Goal: Task Accomplishment & Management: Manage account settings

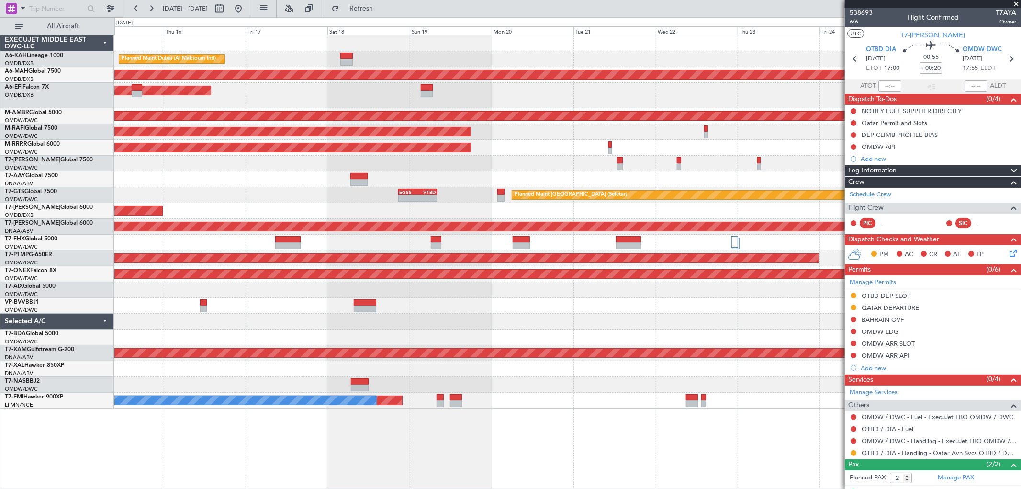
click at [600, 179] on div at bounding box center [567, 179] width 907 height 16
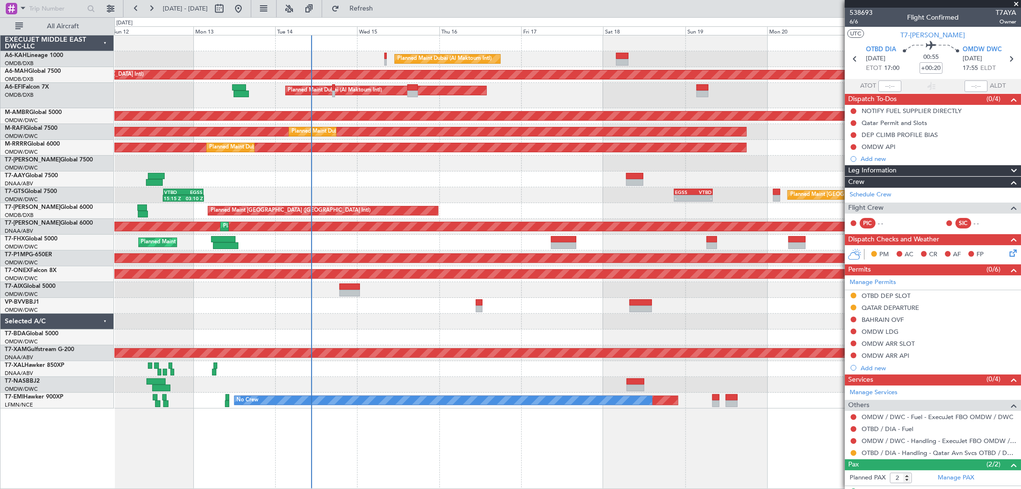
click at [677, 179] on div at bounding box center [567, 179] width 907 height 16
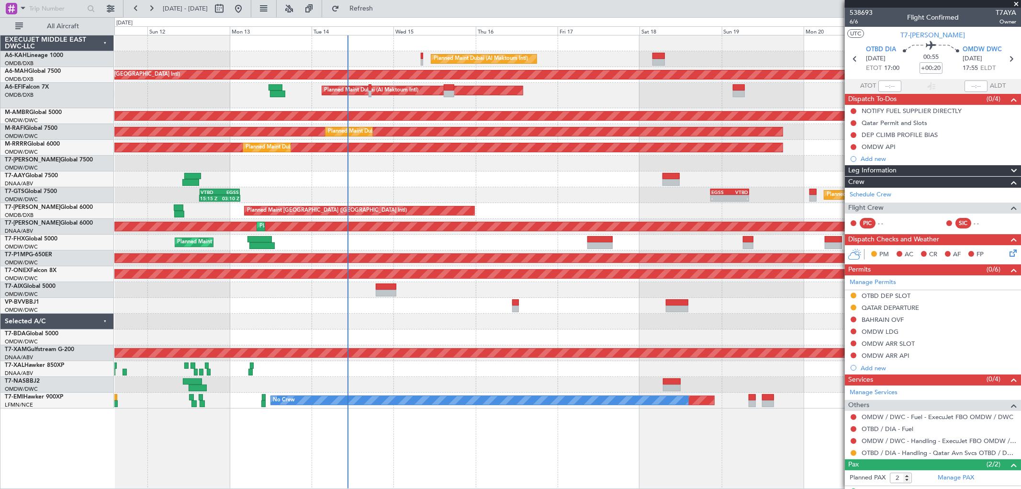
click at [422, 179] on div at bounding box center [567, 179] width 907 height 16
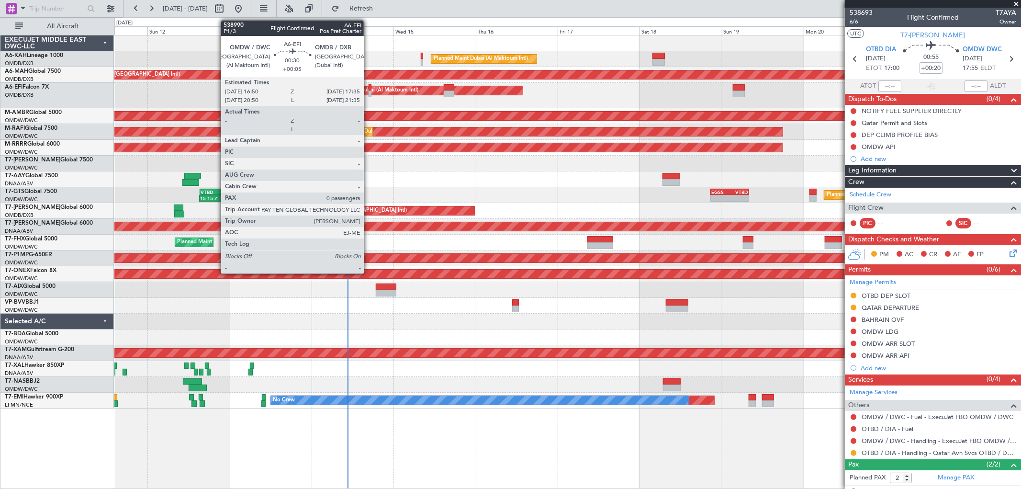
click at [369, 88] on div at bounding box center [370, 87] width 3 height 7
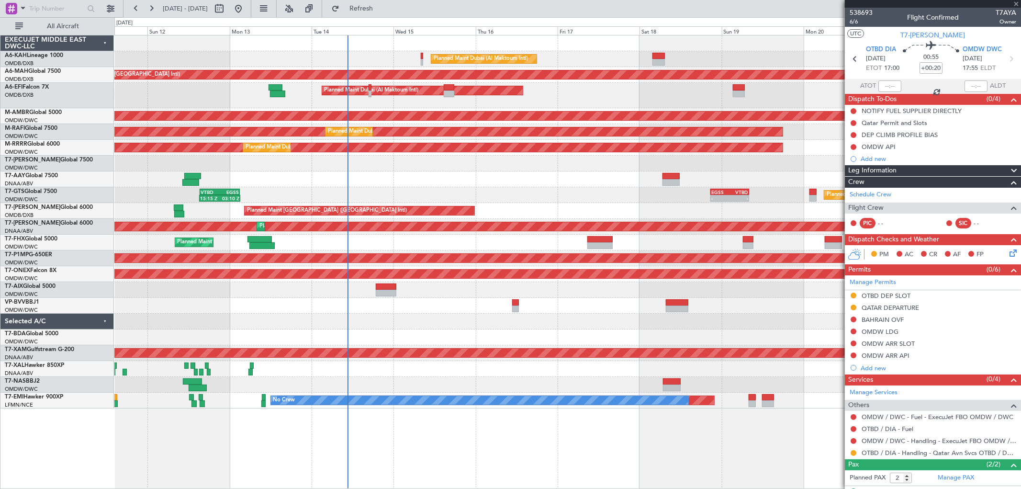
type input "+00:05"
type input "0"
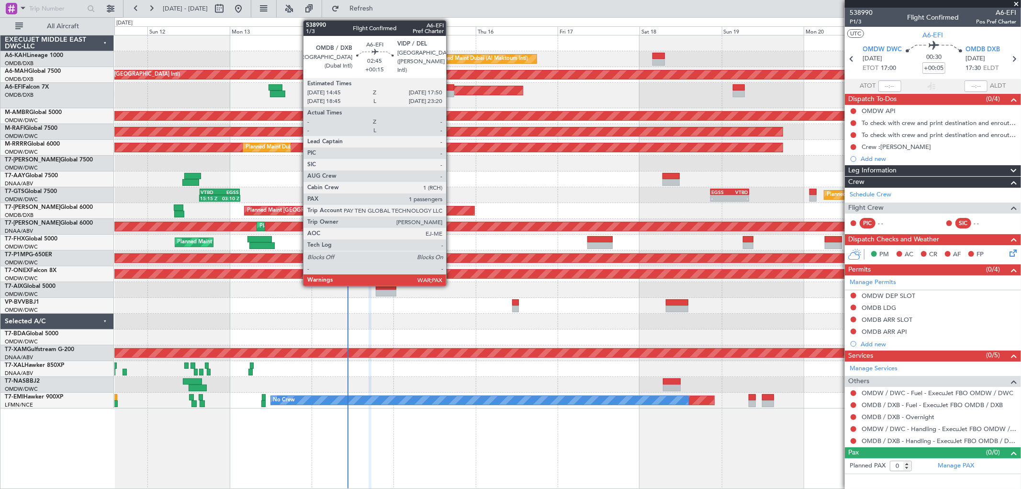
click at [451, 89] on div at bounding box center [449, 87] width 11 height 7
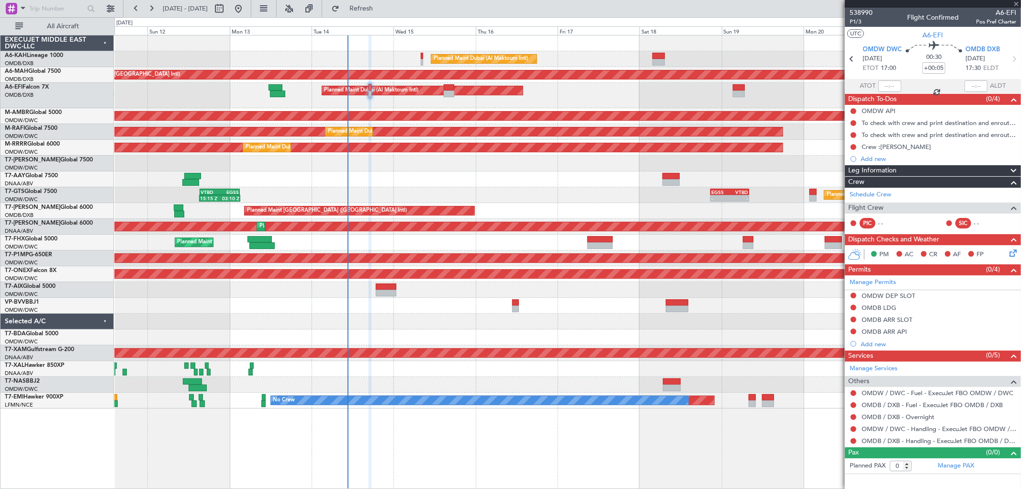
type input "+00:15"
type input "3"
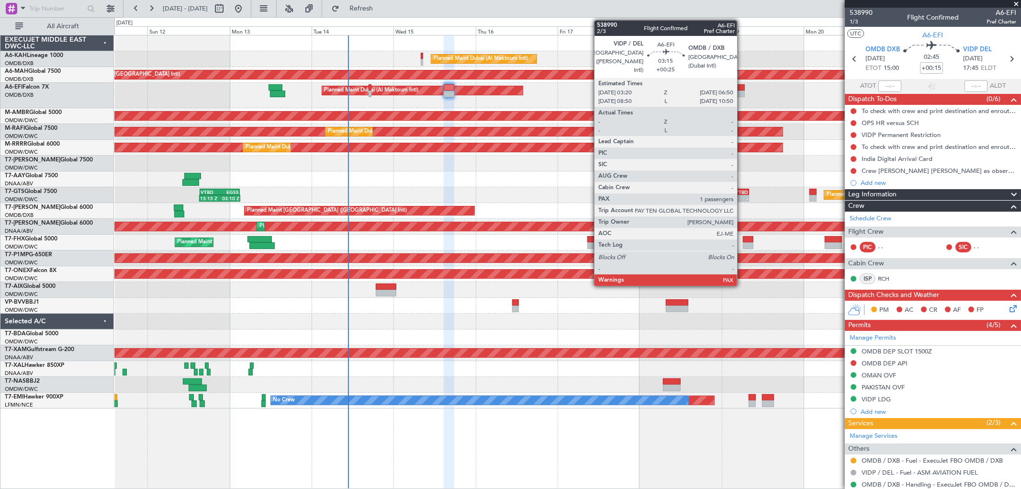
click at [742, 89] on div at bounding box center [739, 87] width 12 height 7
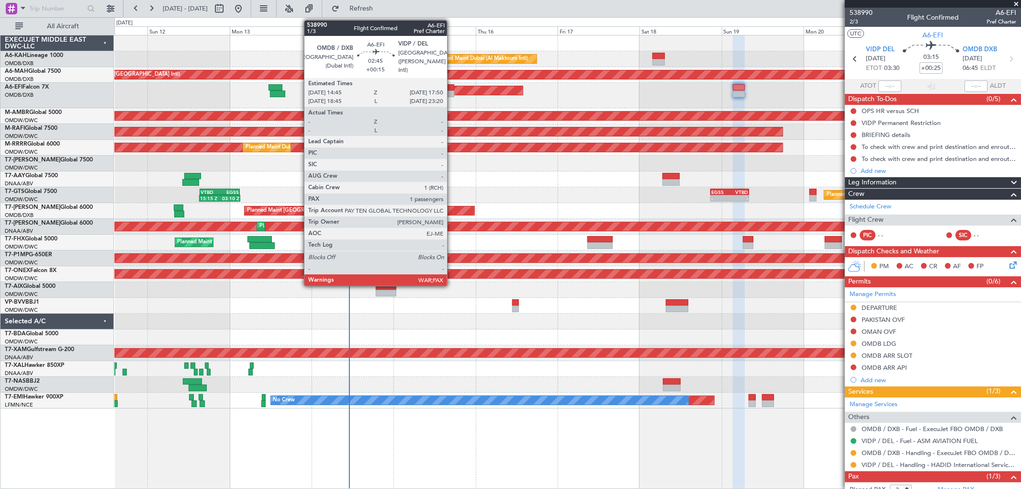
click at [452, 86] on div at bounding box center [449, 87] width 11 height 7
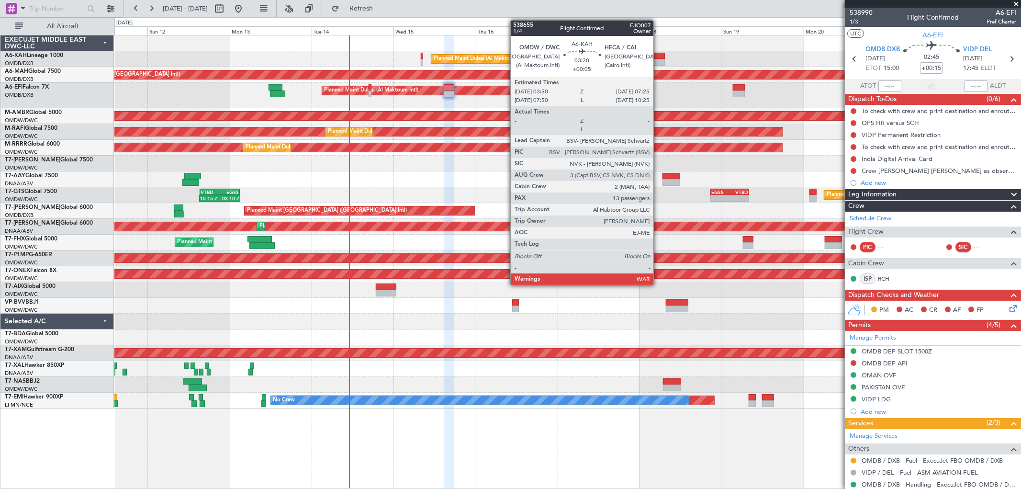
click at [658, 60] on div at bounding box center [659, 62] width 12 height 7
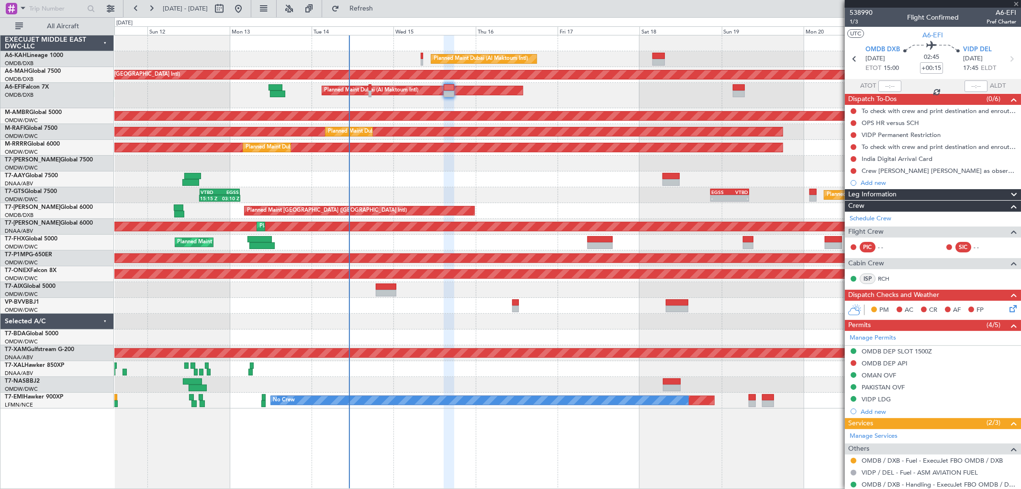
type input "+00:05"
type input "13"
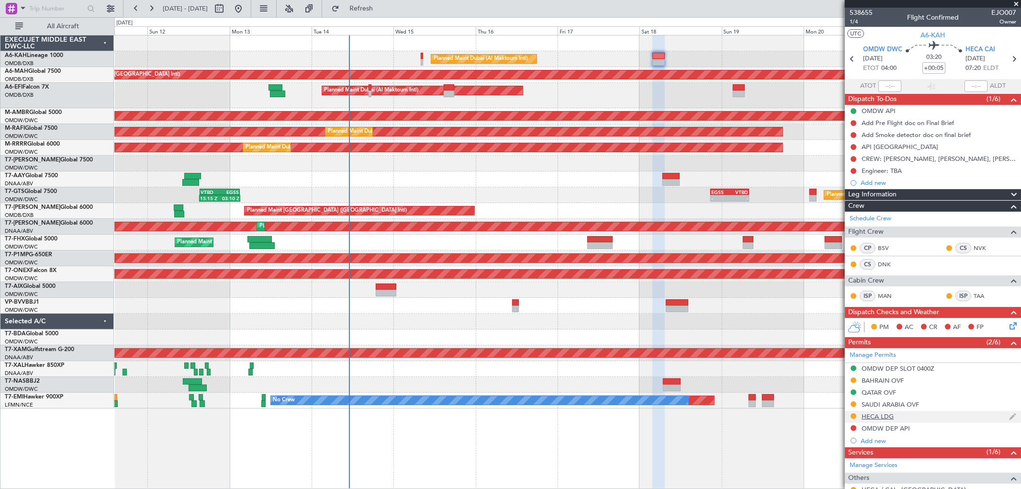
click at [868, 416] on div "HECA LDG" at bounding box center [878, 416] width 32 height 8
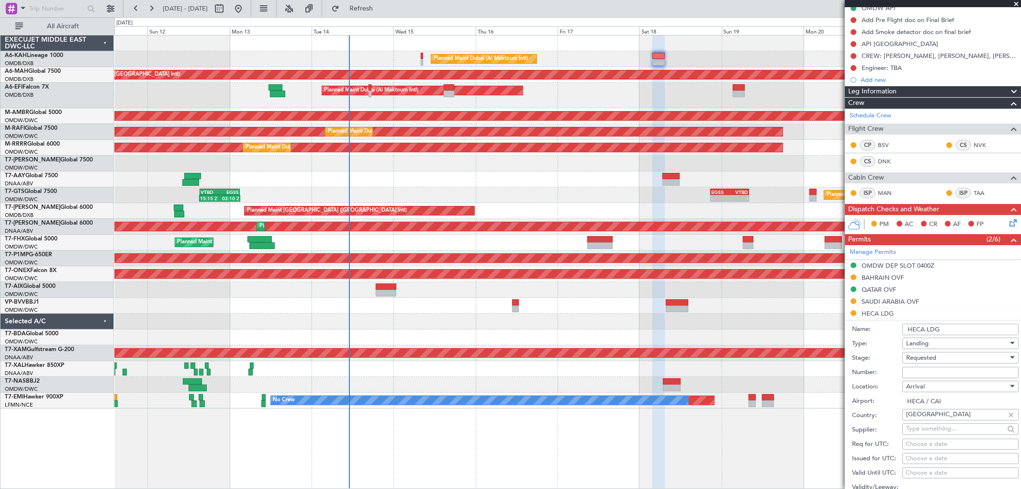
scroll to position [106, 0]
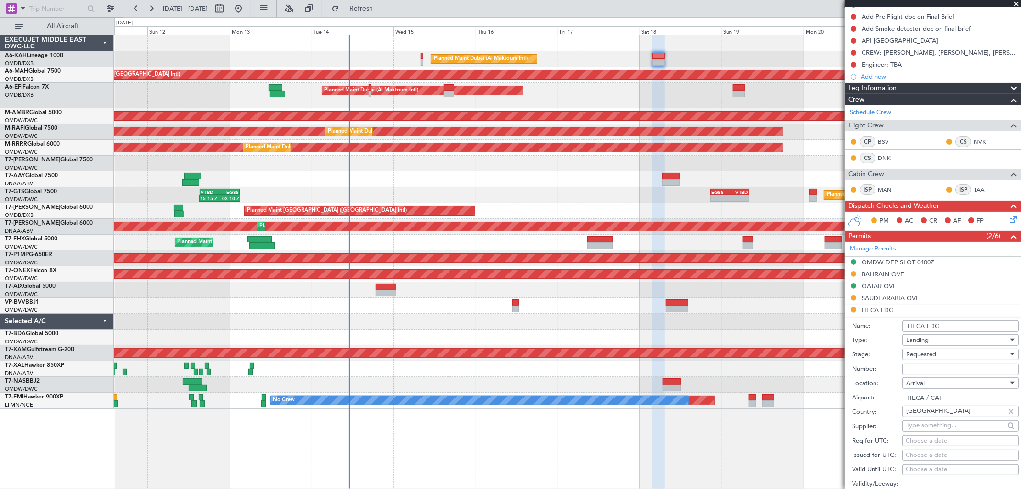
click at [914, 368] on input "Number:" at bounding box center [961, 368] width 116 height 11
paste input "CAA 13771"
type input "CAA 13771"
click at [915, 358] on span "Requested" at bounding box center [922, 354] width 30 height 9
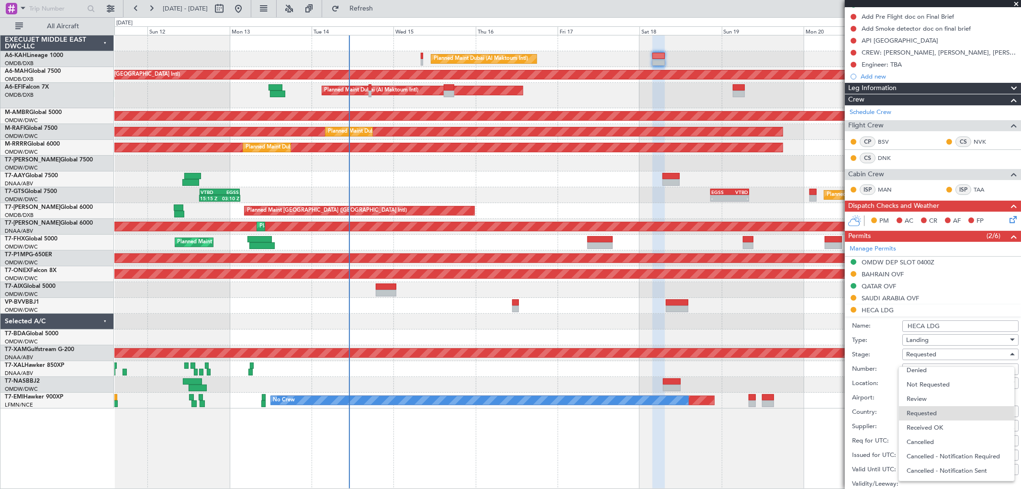
drag, startPoint x: 928, startPoint y: 431, endPoint x: 932, endPoint y: 422, distance: 10.1
click at [928, 430] on span "Received OK" at bounding box center [957, 427] width 100 height 14
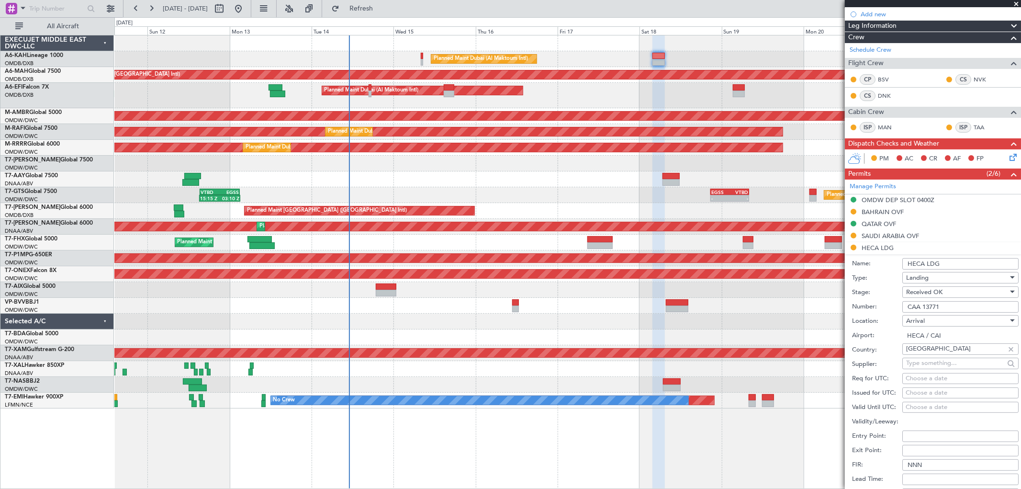
scroll to position [266, 0]
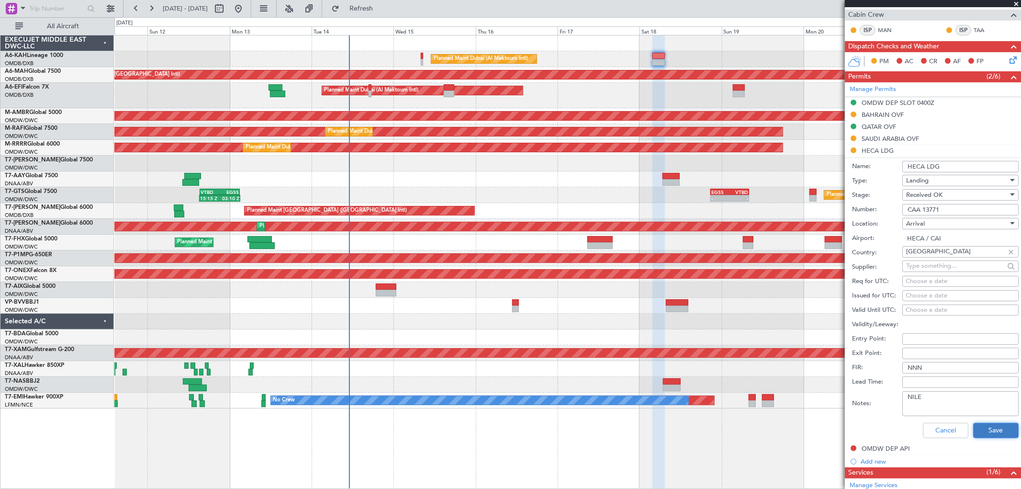
click at [998, 426] on button "Save" at bounding box center [996, 430] width 45 height 15
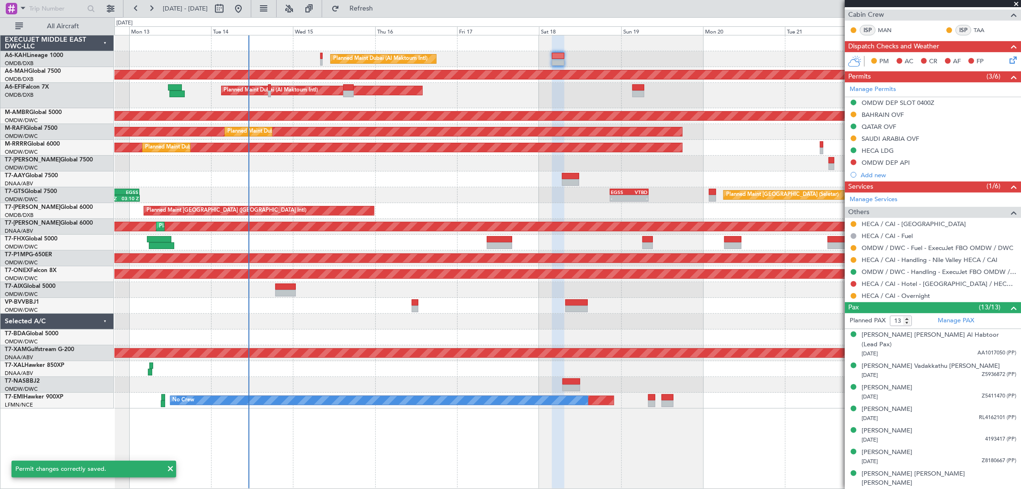
click at [640, 50] on div "Planned Maint Dubai (Al Maktoum Intl) Unplanned Maint [GEOGRAPHIC_DATA] ([GEOGR…" at bounding box center [567, 221] width 907 height 373
click at [853, 260] on button at bounding box center [854, 260] width 6 height 6
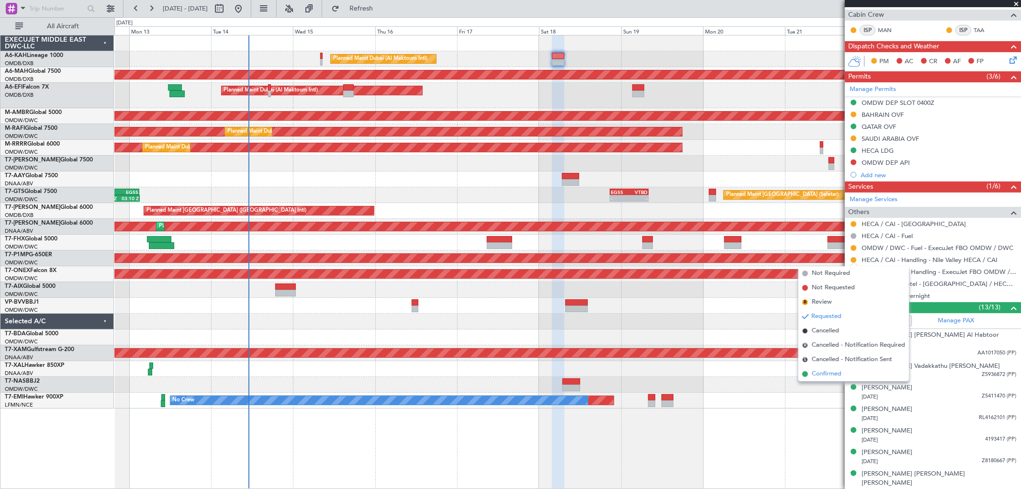
click at [836, 376] on span "Confirmed" at bounding box center [827, 374] width 30 height 10
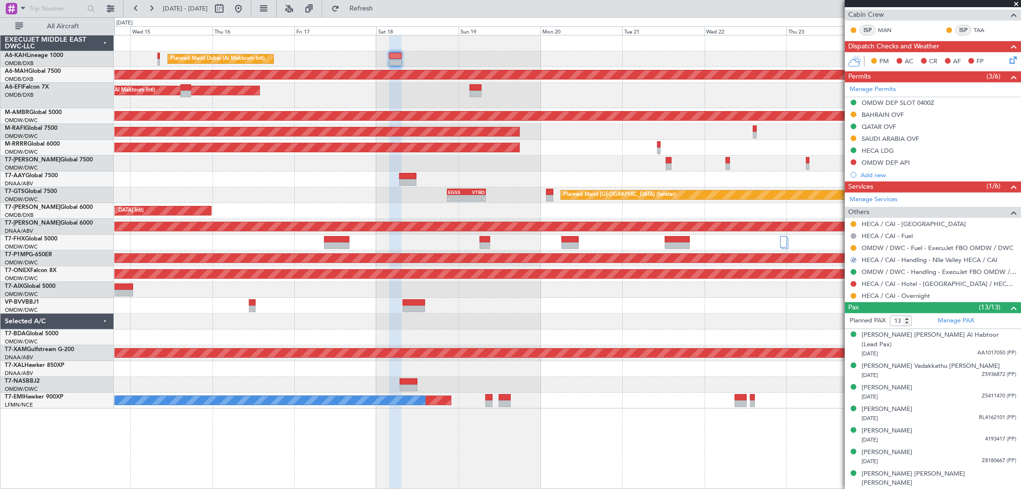
click at [465, 41] on div "Planned Maint Dubai (Al Maktoum Intl) Unplanned Maint [GEOGRAPHIC_DATA] ([GEOGR…" at bounding box center [567, 221] width 907 height 373
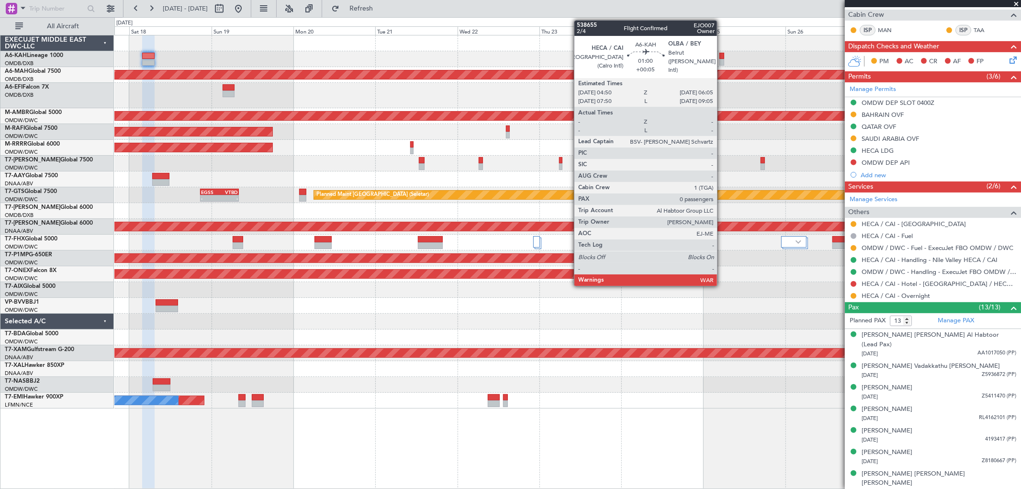
click at [722, 59] on div at bounding box center [722, 62] width 4 height 7
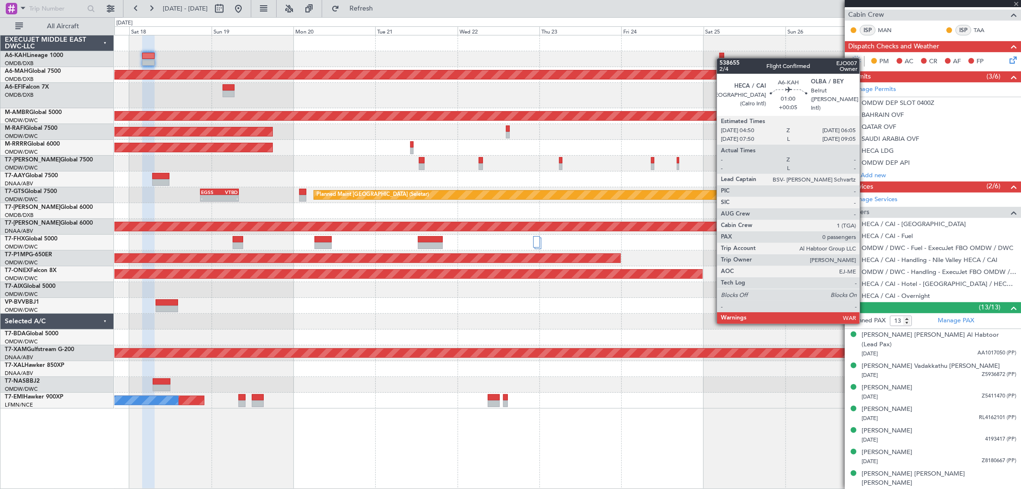
type input "0"
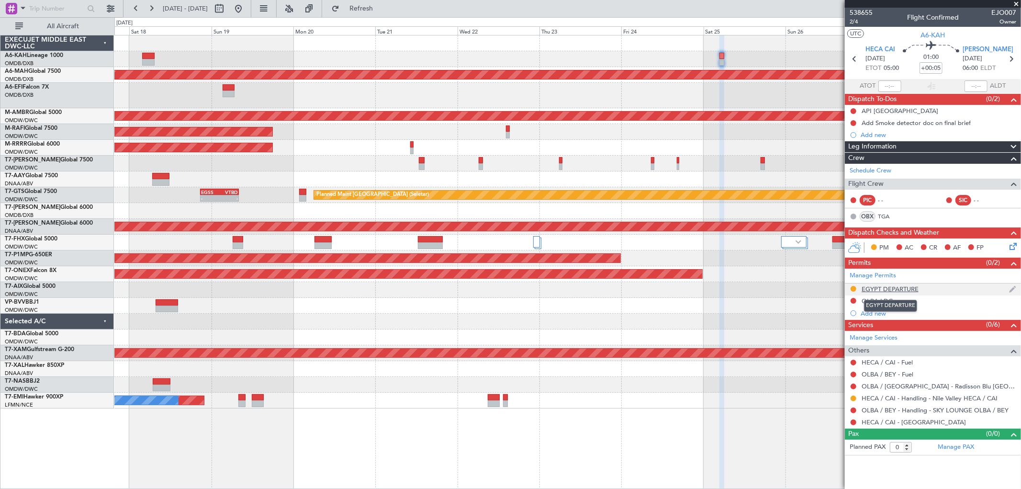
click at [907, 287] on div "EGYPT DEPARTURE" at bounding box center [890, 289] width 57 height 8
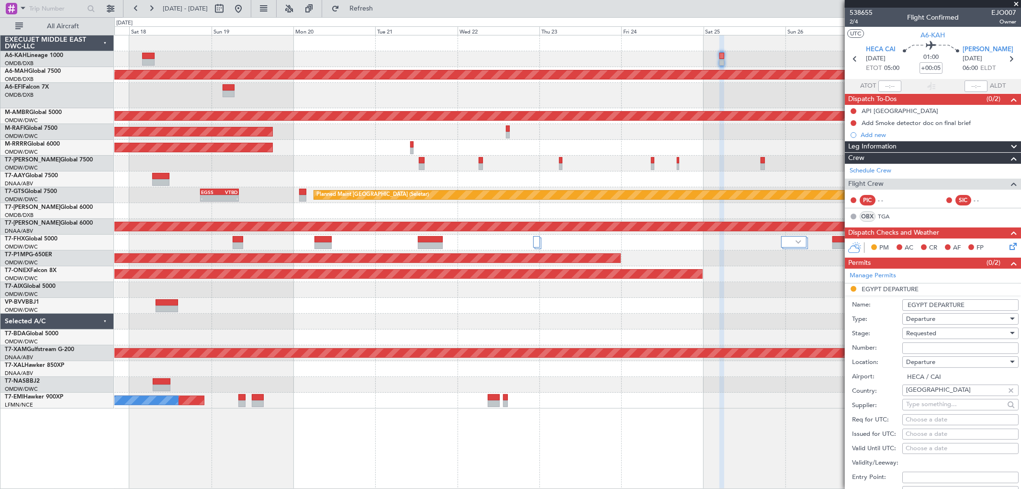
click at [919, 343] on input "Number:" at bounding box center [961, 347] width 116 height 11
paste input "CAA 13771"
type input "CAA 13771"
click at [918, 334] on span "Requested" at bounding box center [922, 333] width 30 height 9
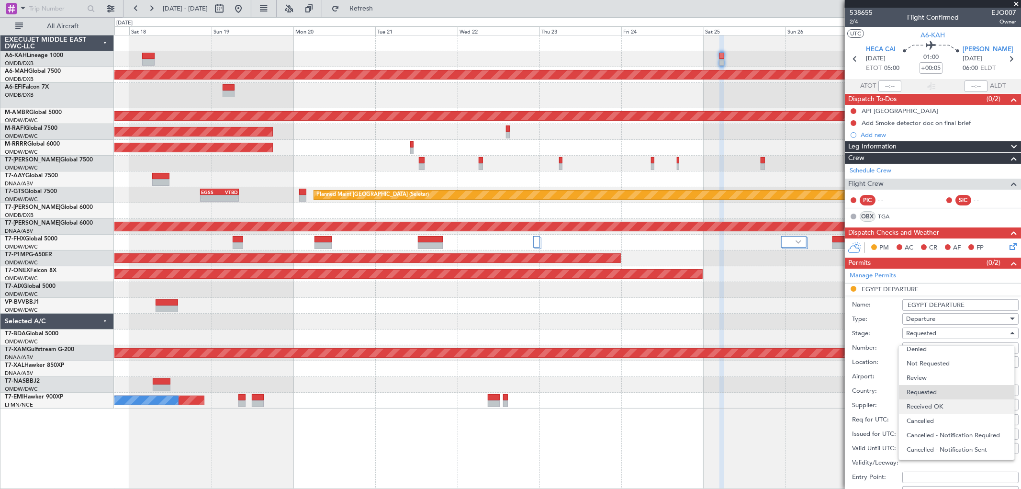
click at [920, 402] on span "Received OK" at bounding box center [957, 406] width 100 height 14
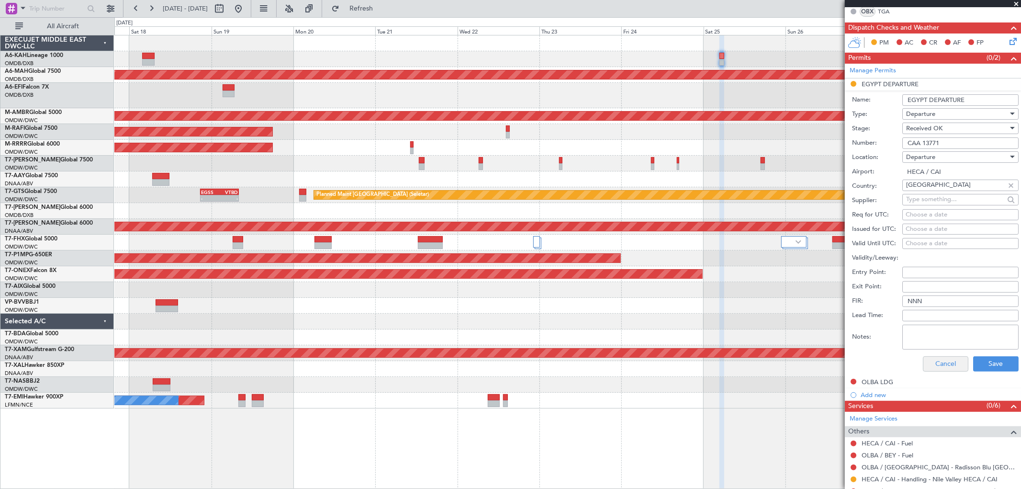
scroll to position [213, 0]
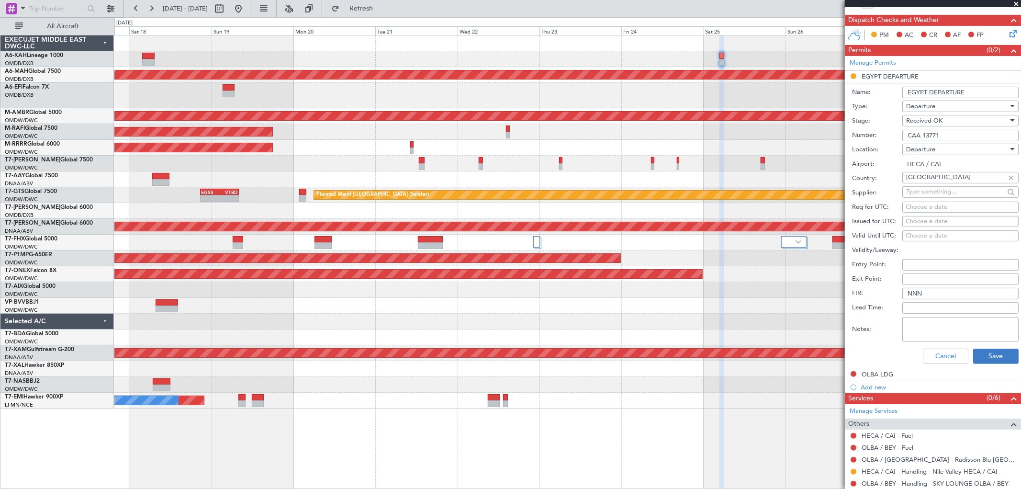
click at [973, 363] on div "Cancel Save" at bounding box center [935, 356] width 167 height 25
click at [974, 355] on button "Save" at bounding box center [996, 356] width 45 height 15
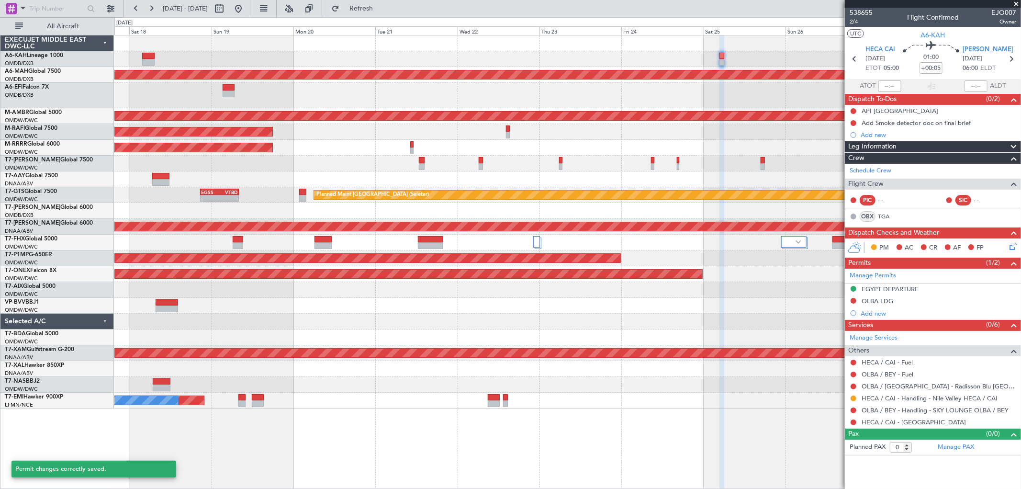
scroll to position [0, 0]
click at [853, 398] on button at bounding box center [854, 399] width 6 height 6
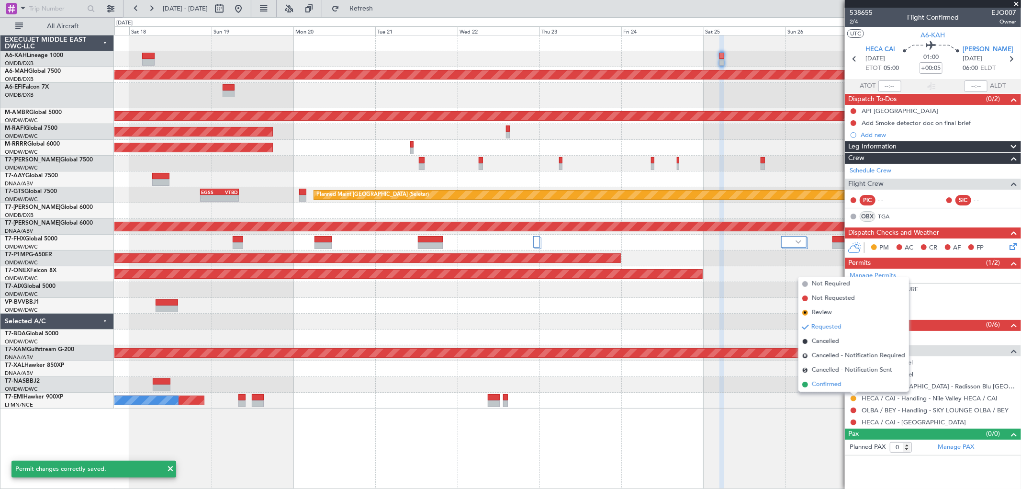
click at [829, 380] on span "Confirmed" at bounding box center [827, 385] width 30 height 10
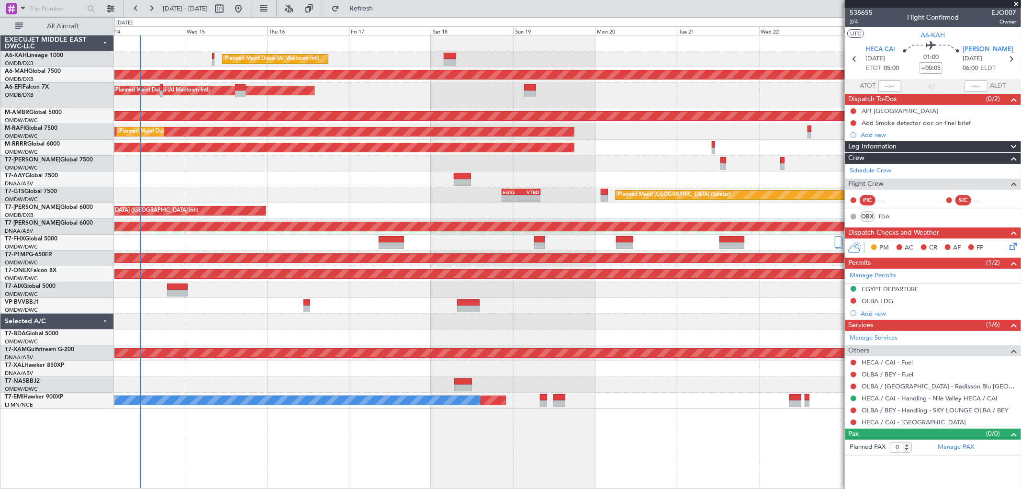
click at [533, 97] on div "Planned Maint Dubai (Al Maktoum Intl)" at bounding box center [567, 95] width 907 height 25
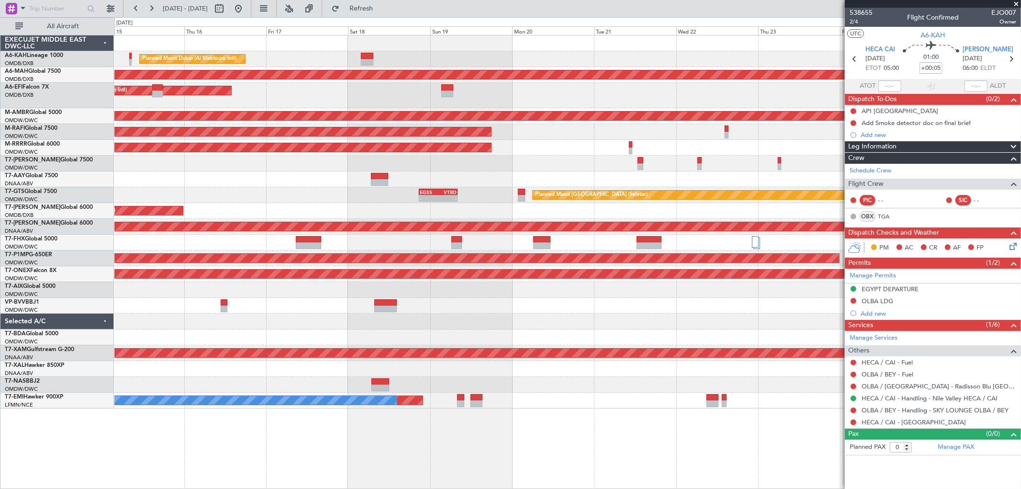
click at [504, 194] on div "Planned Maint Dubai (Al Maktoum Intl) Unplanned Maint [GEOGRAPHIC_DATA] ([GEOGR…" at bounding box center [567, 221] width 907 height 373
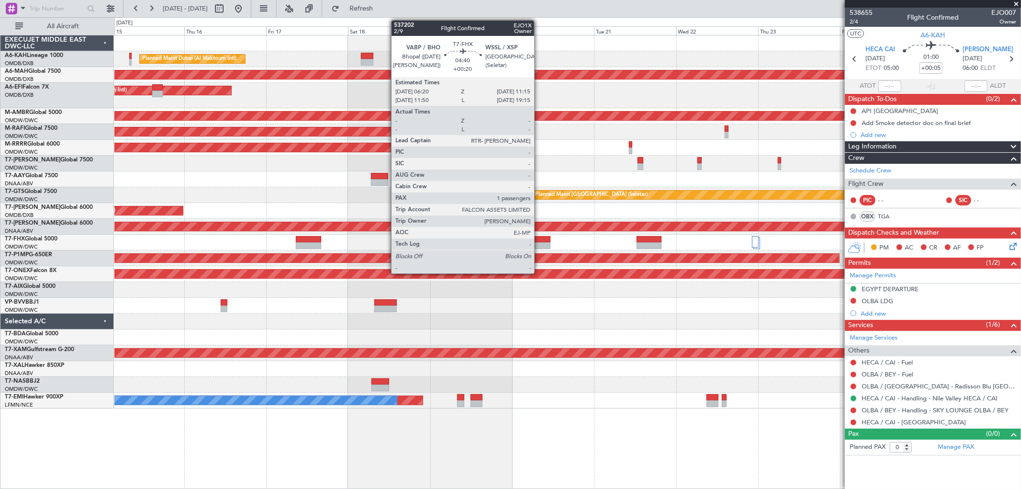
click at [539, 241] on div at bounding box center [541, 239] width 17 height 7
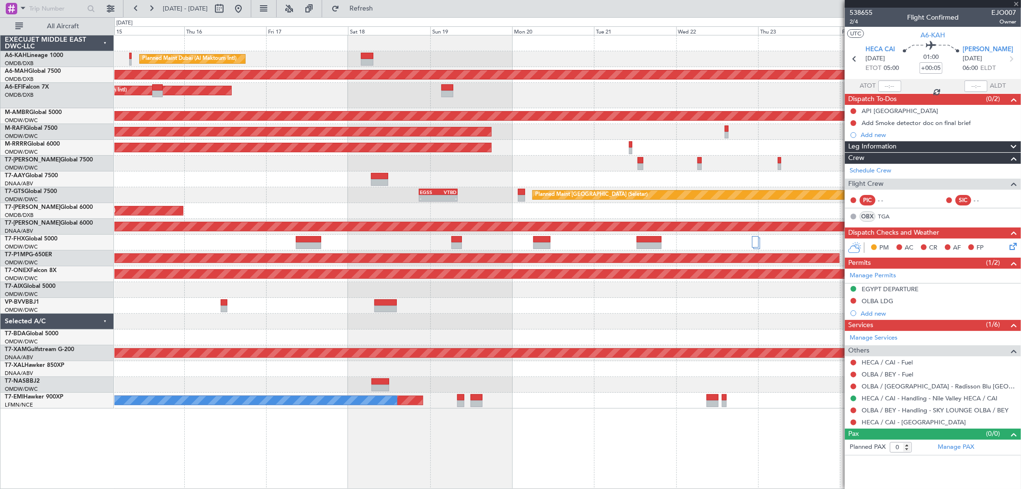
type input "+00:20"
type input "1"
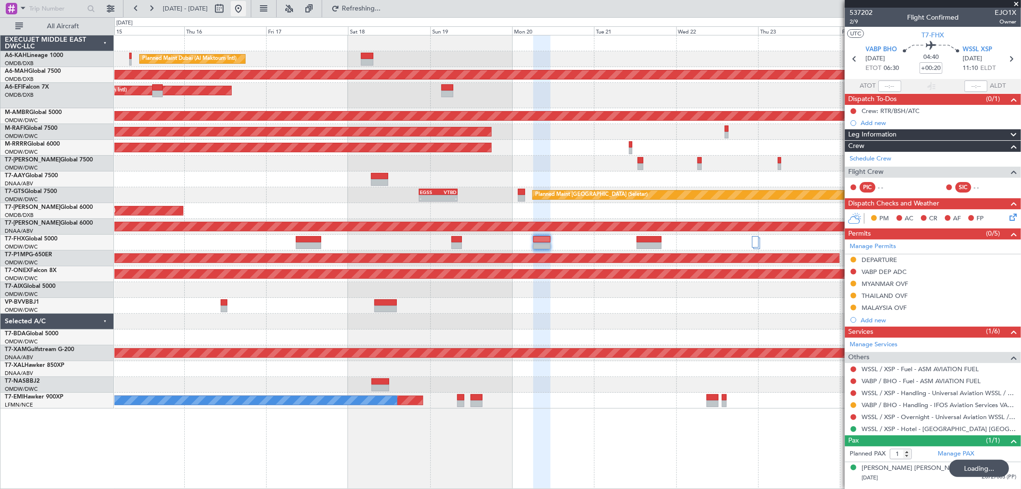
click at [246, 5] on button at bounding box center [238, 8] width 15 height 15
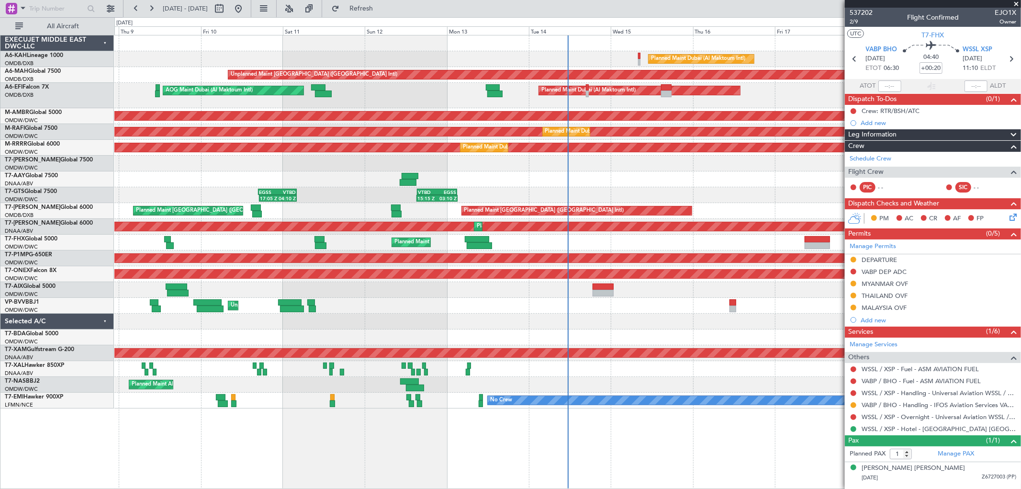
click at [482, 157] on div "Planned Maint Dubai (Al Maktoum Intl) Unplanned Maint [GEOGRAPHIC_DATA] ([GEOGR…" at bounding box center [567, 221] width 907 height 373
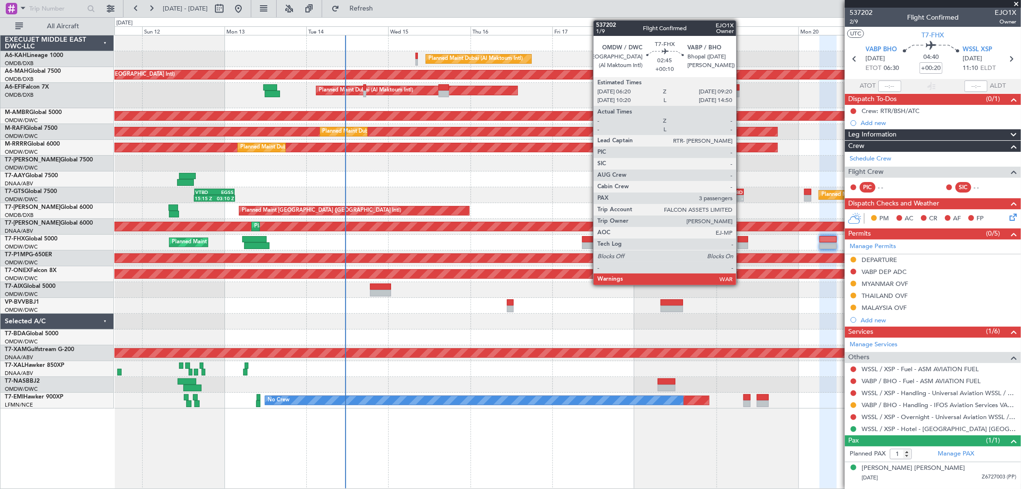
click at [741, 245] on div at bounding box center [743, 245] width 11 height 7
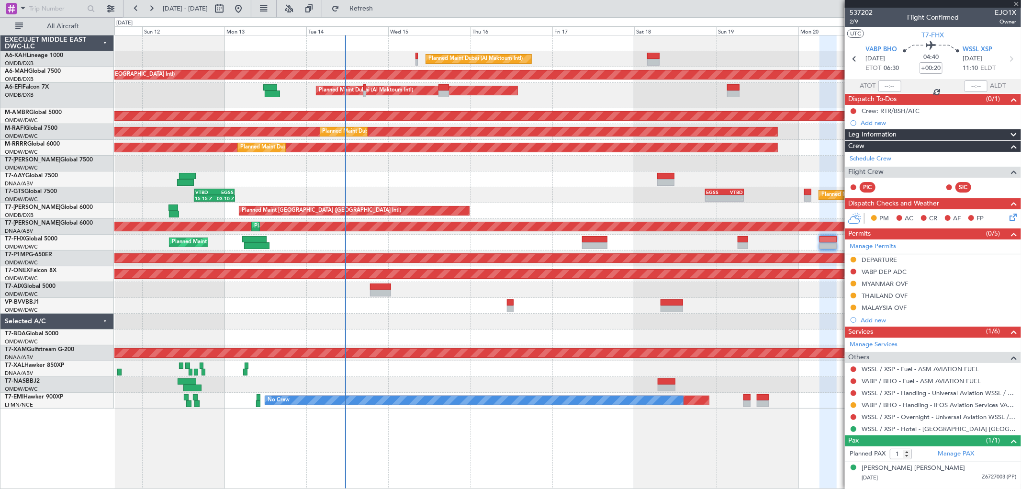
type input "+00:10"
type input "3"
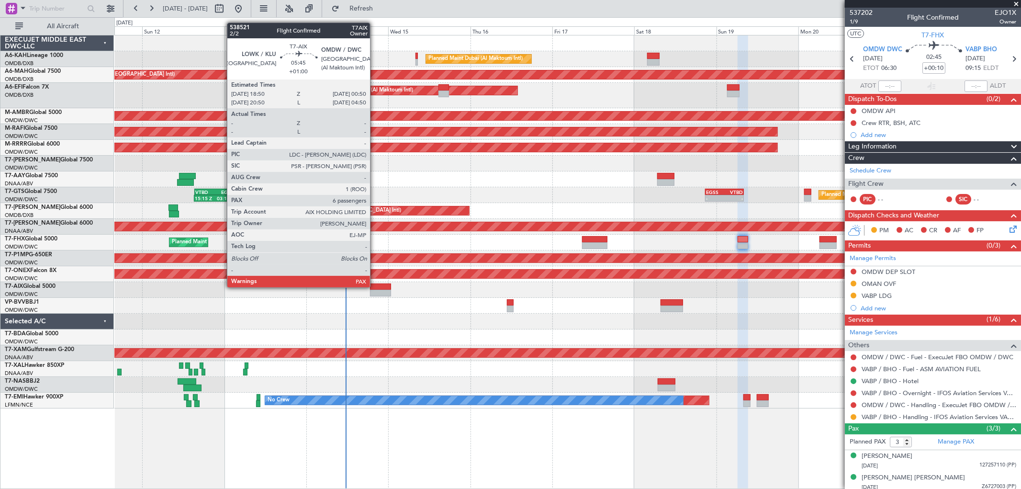
click at [375, 286] on div at bounding box center [380, 287] width 21 height 7
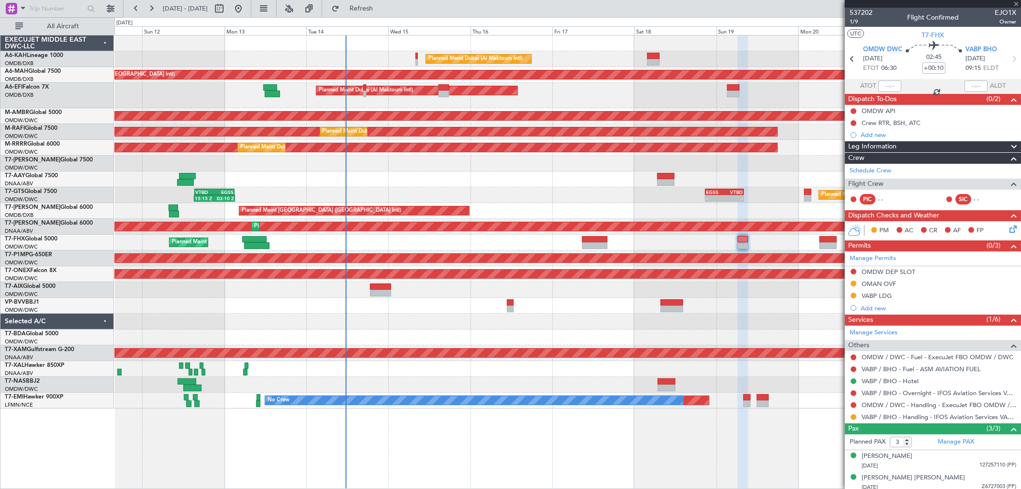
type input "+01:00"
type input "6"
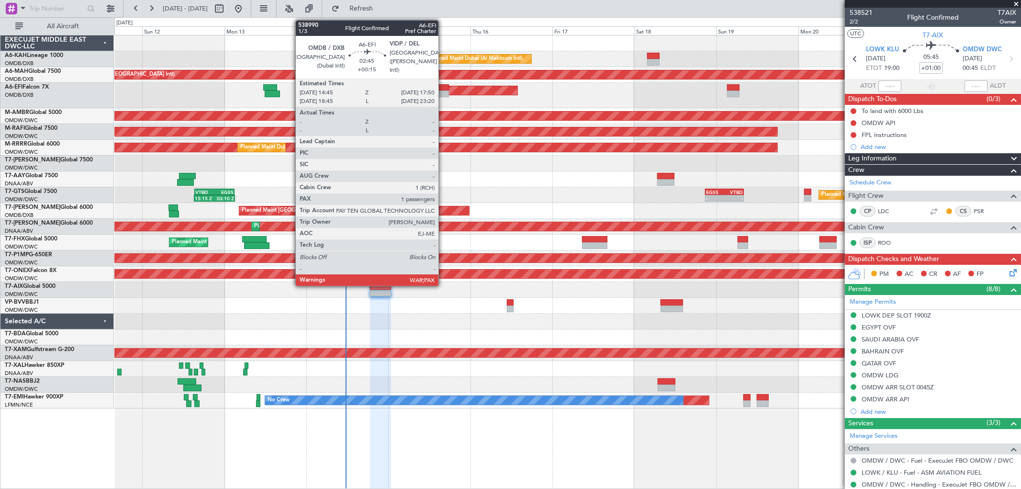
click at [443, 86] on div at bounding box center [444, 87] width 11 height 7
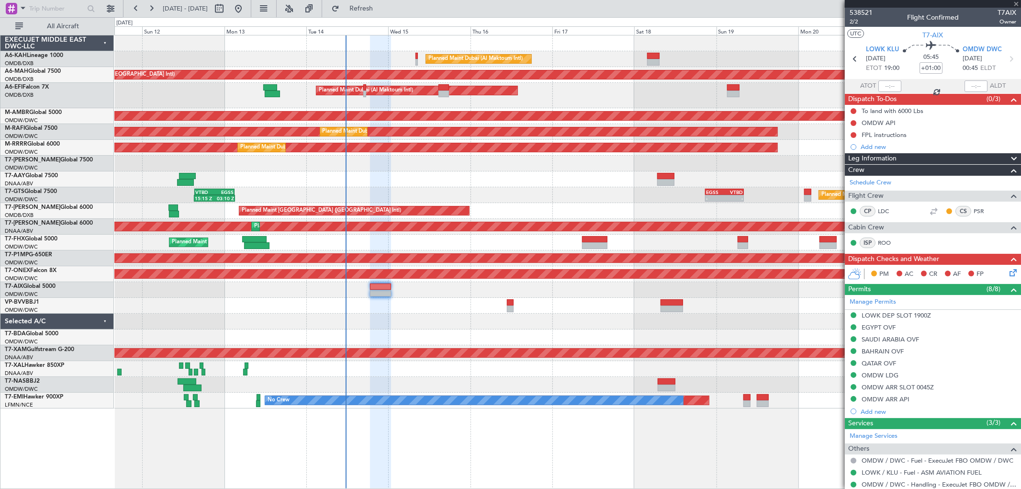
type input "+00:15"
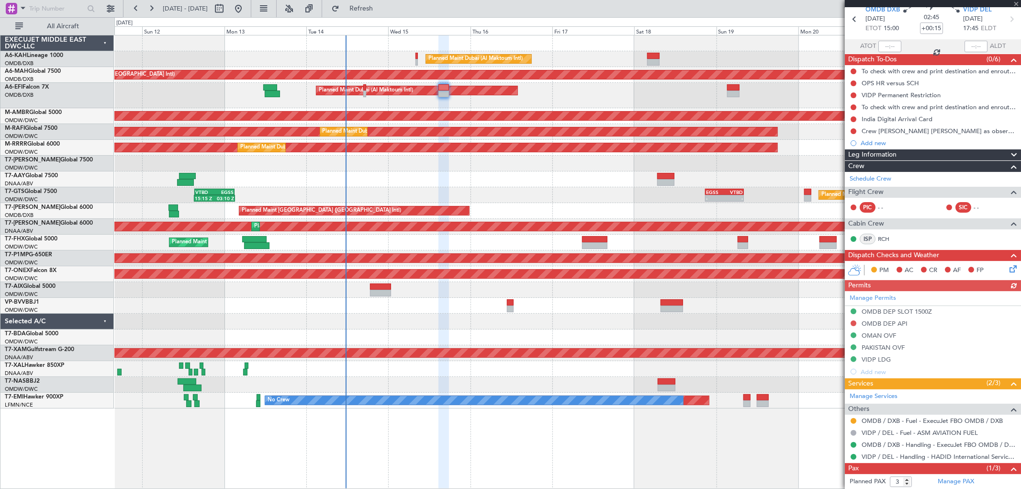
scroll to position [74, 0]
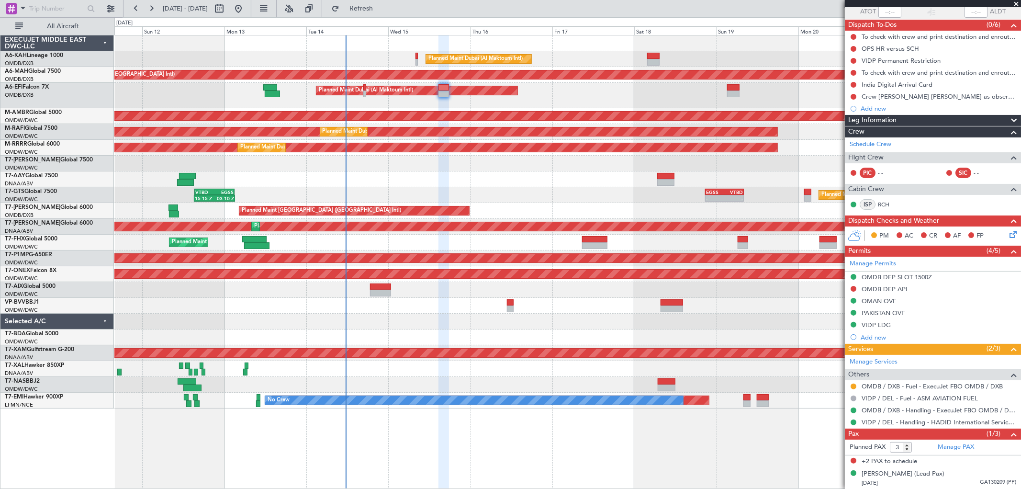
click at [1014, 3] on span at bounding box center [1017, 4] width 10 height 9
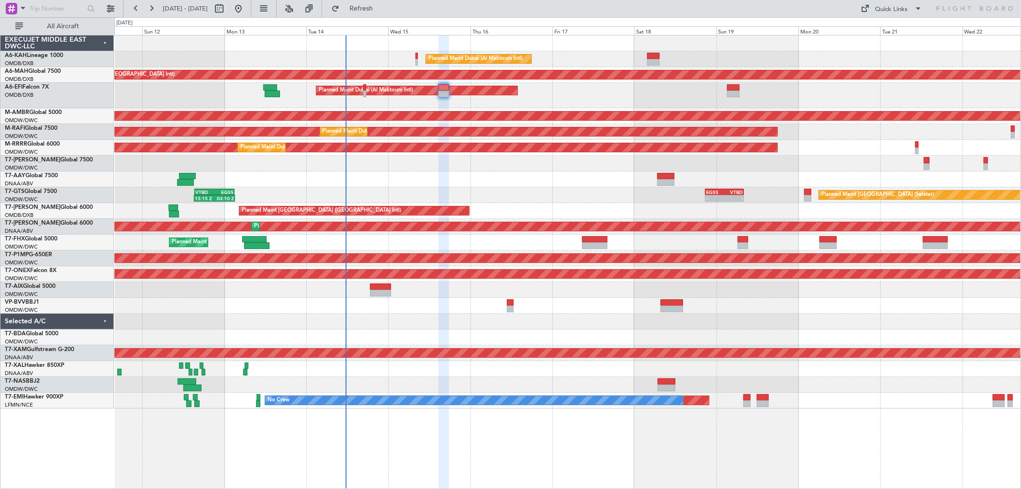
type input "0"
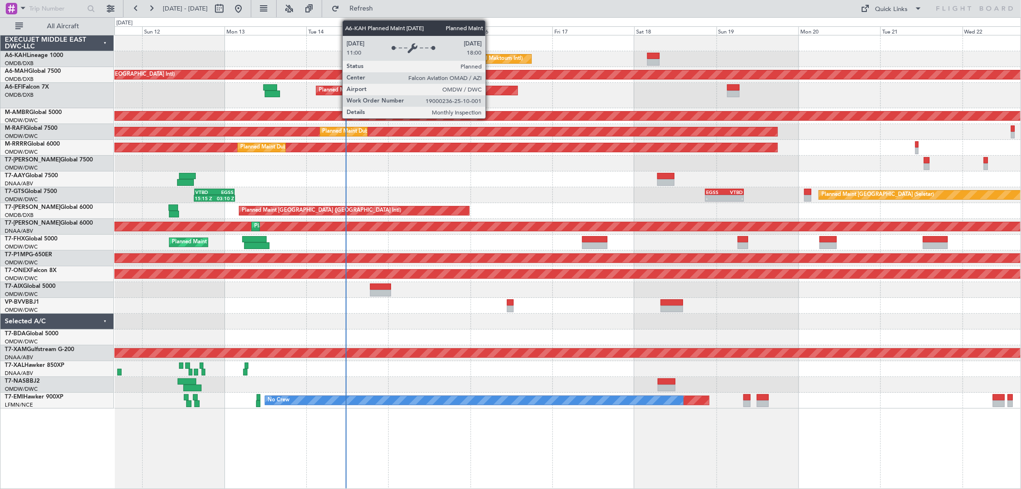
click at [490, 58] on div "Planned Maint Dubai (Al Maktoum Intl)" at bounding box center [476, 59] width 94 height 14
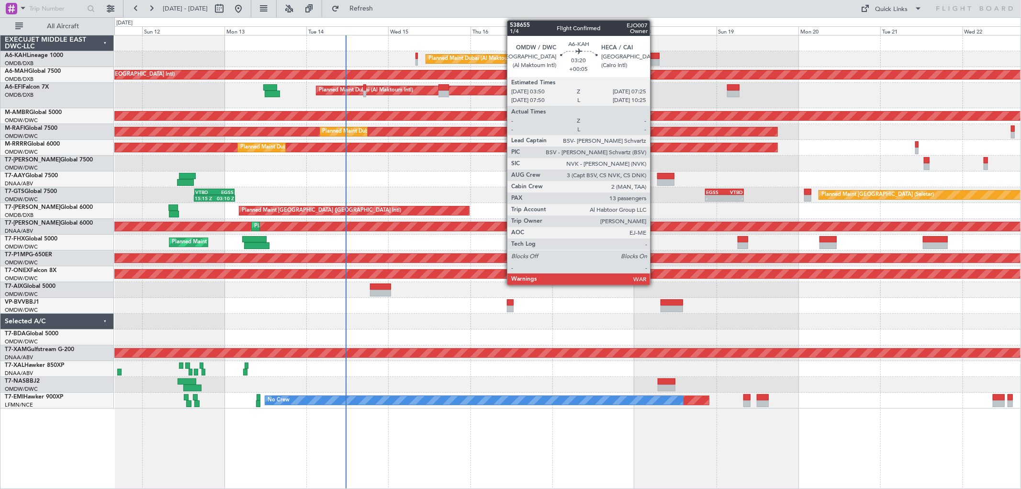
click at [655, 55] on div at bounding box center [653, 56] width 12 height 7
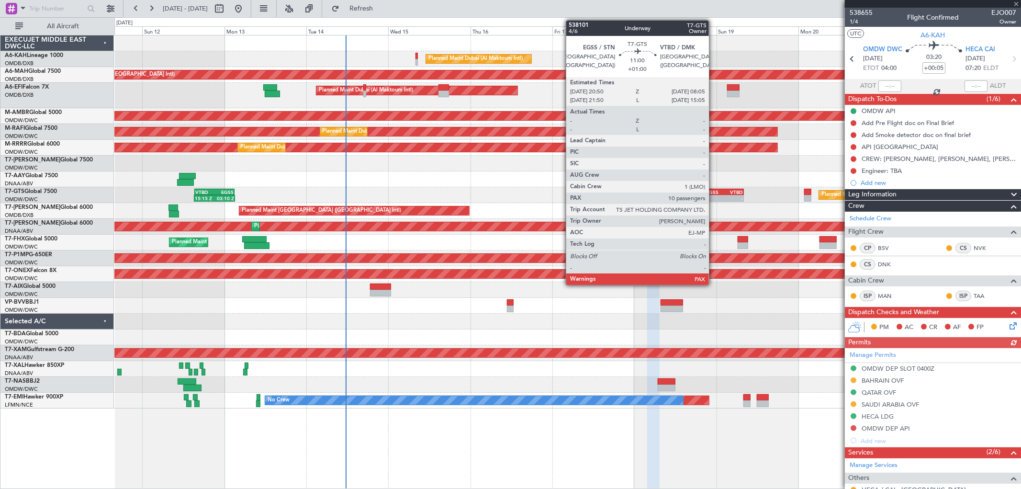
click at [715, 189] on div "EGSS 20:50 Z VTBD 08:05 Z" at bounding box center [724, 192] width 39 height 7
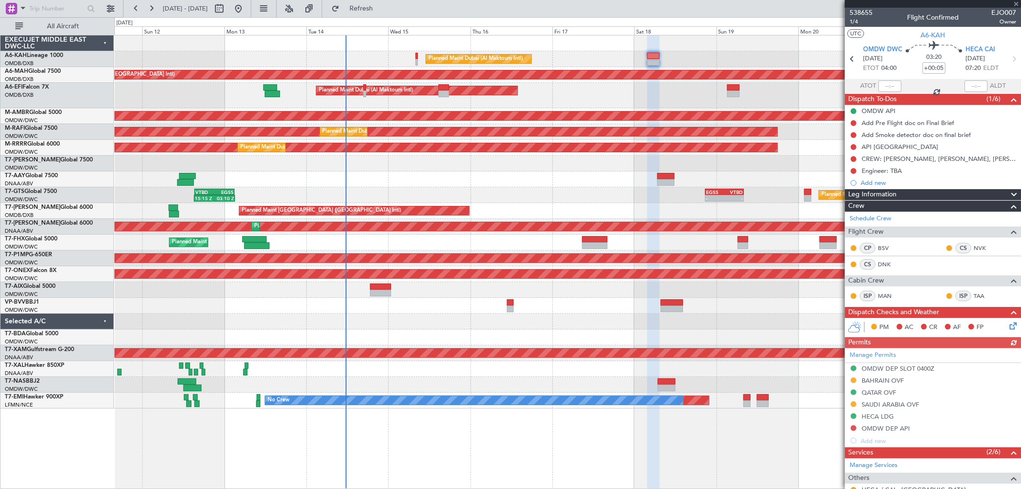
type input "+01:00"
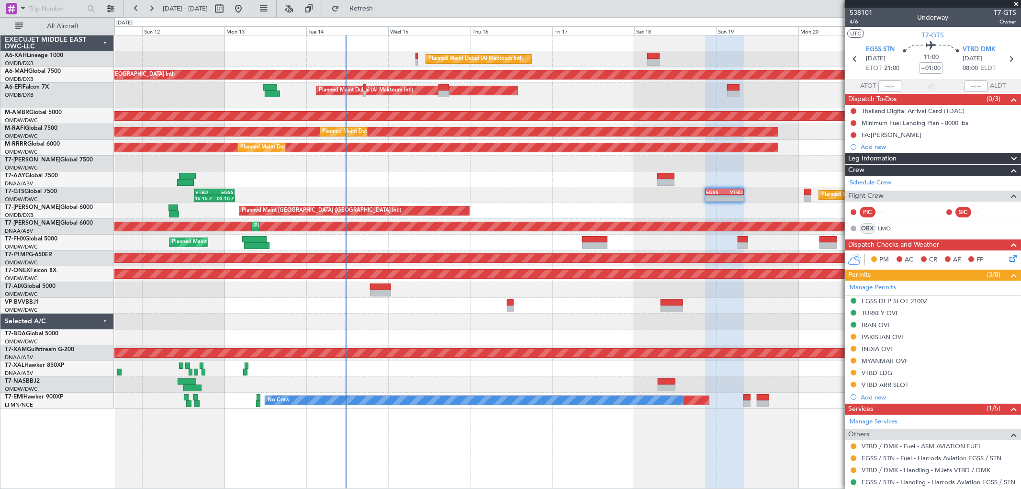
click at [1015, 1] on span at bounding box center [1017, 4] width 10 height 9
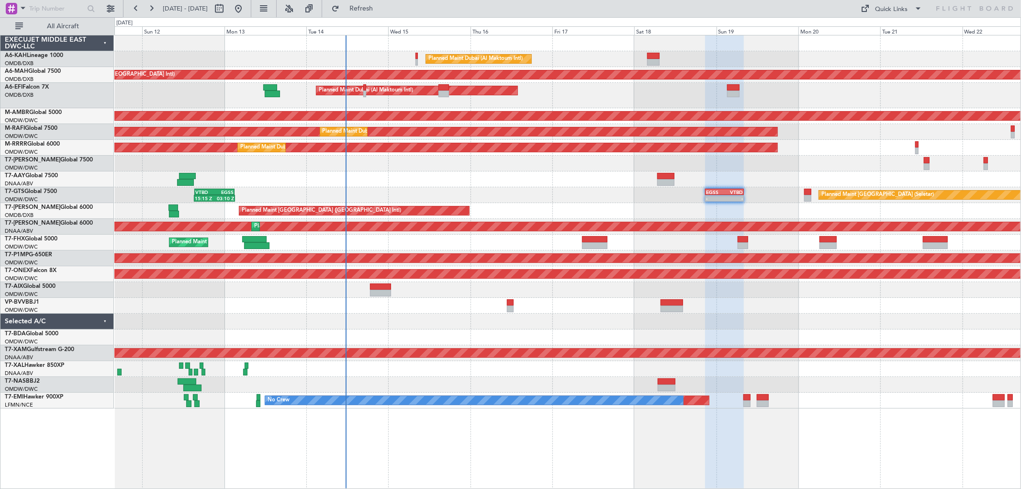
type input "0"
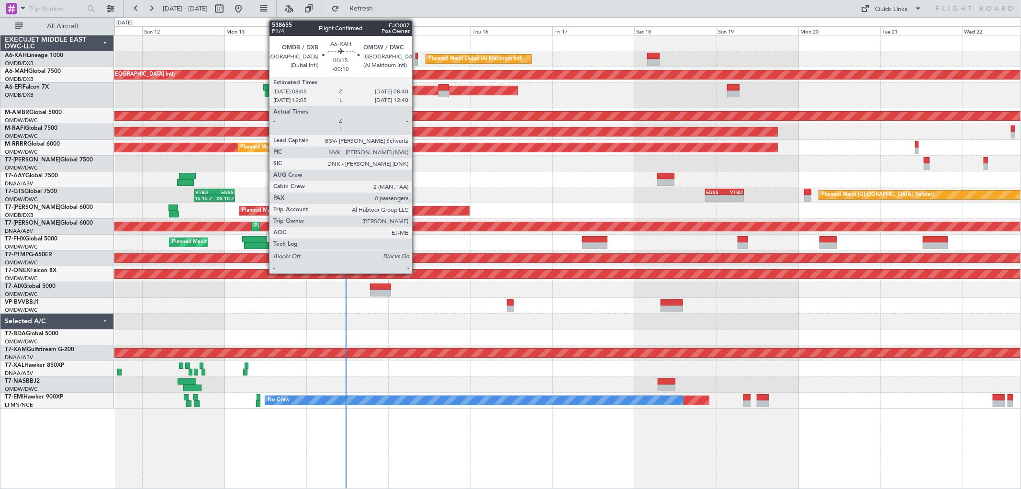
click at [417, 61] on div at bounding box center [417, 62] width 2 height 7
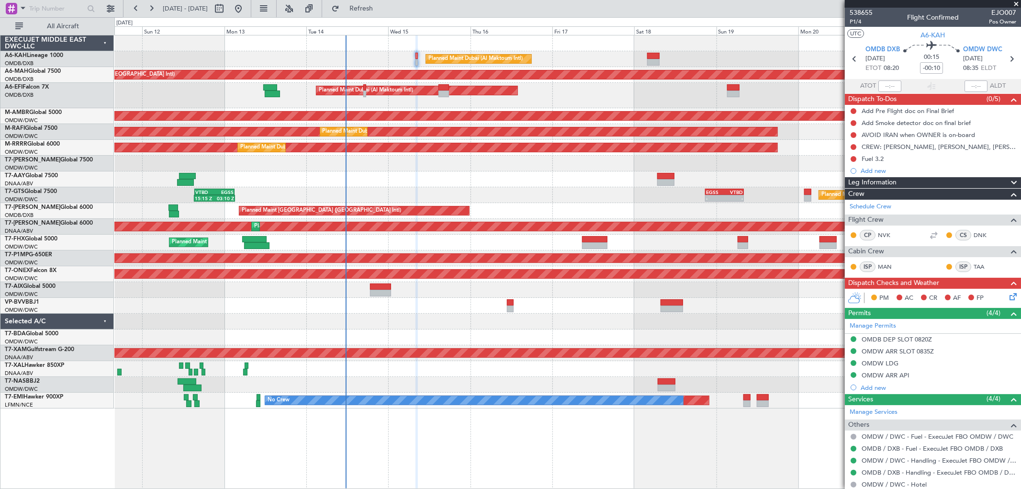
click at [559, 95] on div "Planned Maint Dubai (Al Maktoum Intl) AOG Maint [GEOGRAPHIC_DATA] (Al Maktoum I…" at bounding box center [567, 95] width 907 height 25
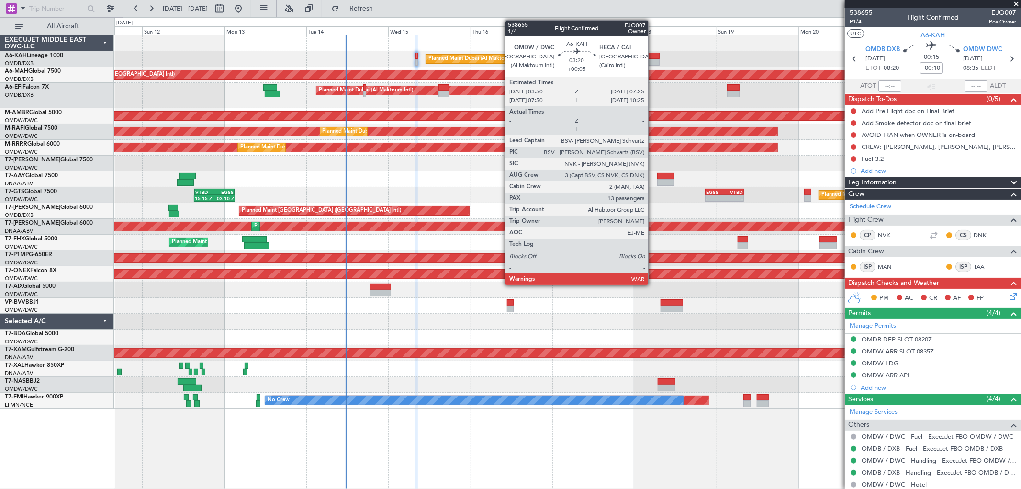
click at [653, 60] on div at bounding box center [653, 62] width 12 height 7
type input "+00:05"
type input "13"
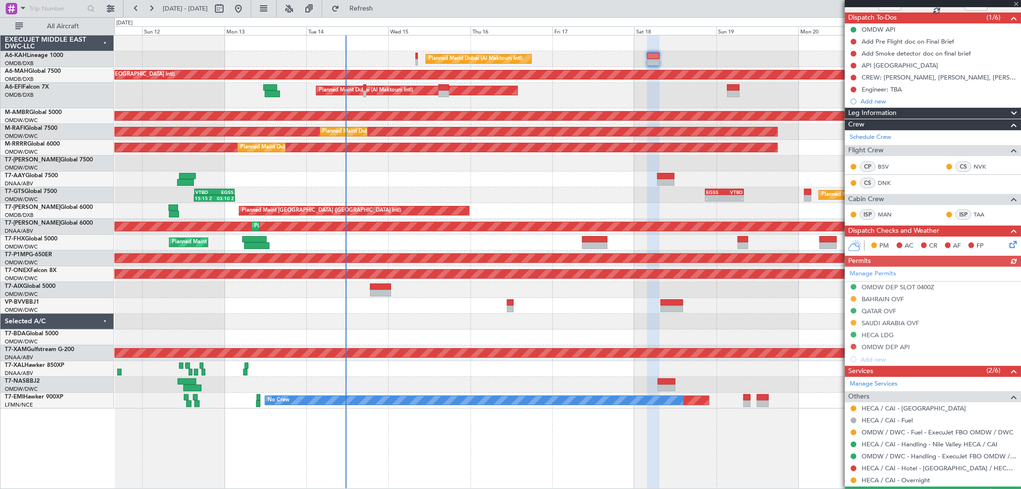
scroll to position [213, 0]
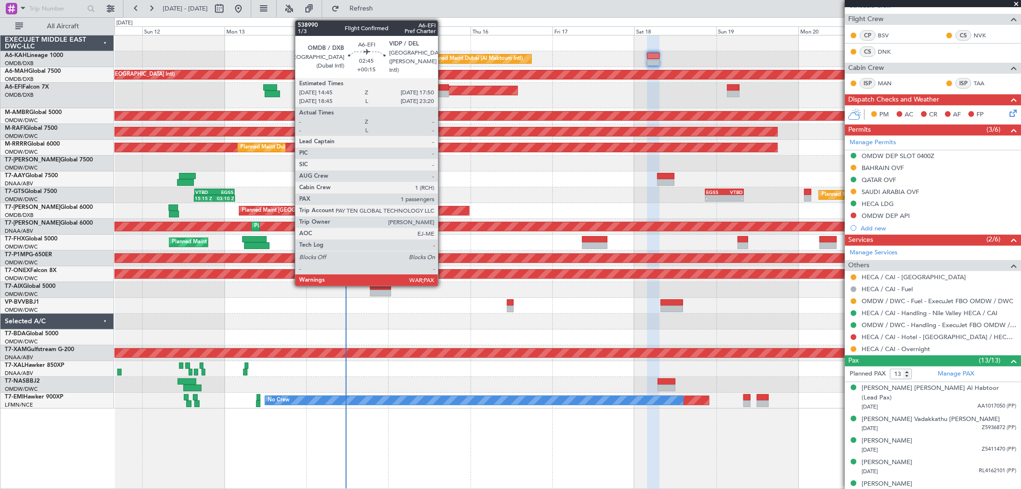
click at [443, 92] on div at bounding box center [444, 94] width 11 height 7
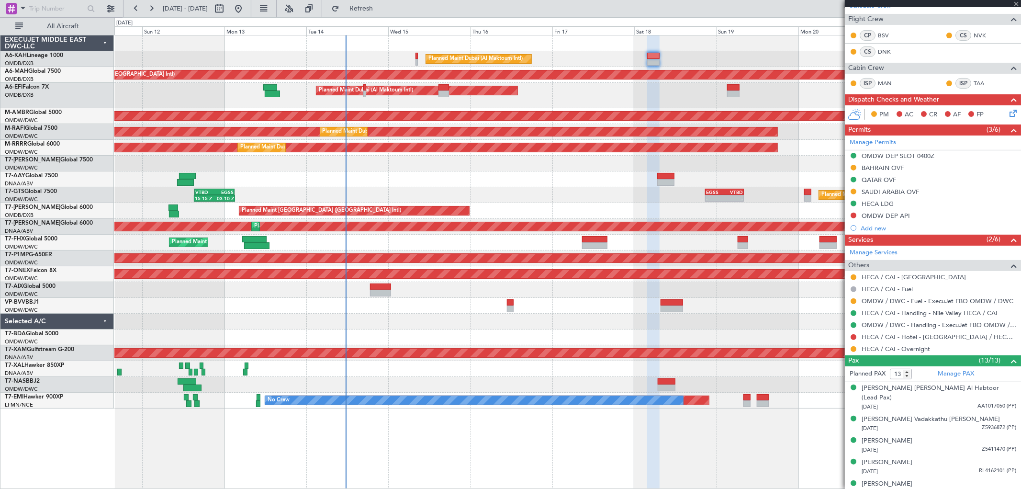
type input "+00:15"
type input "3"
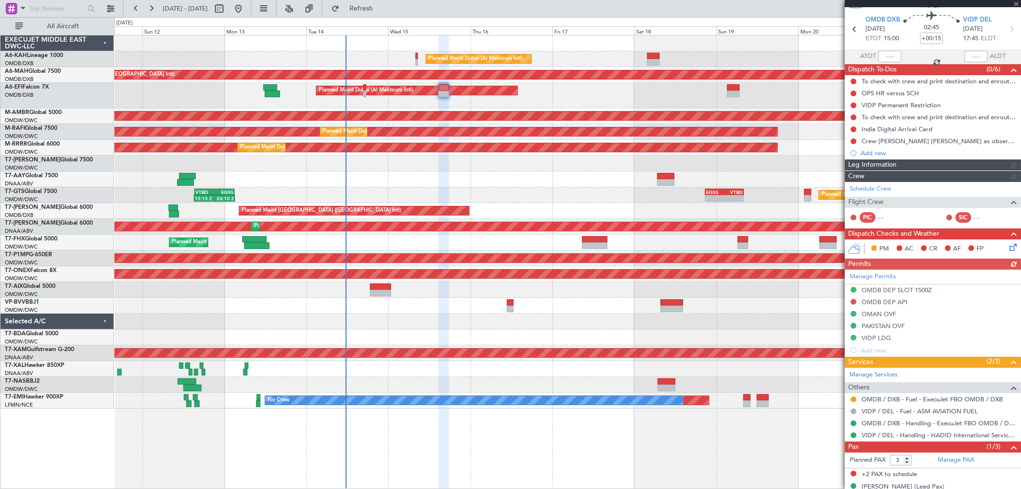
scroll to position [43, 0]
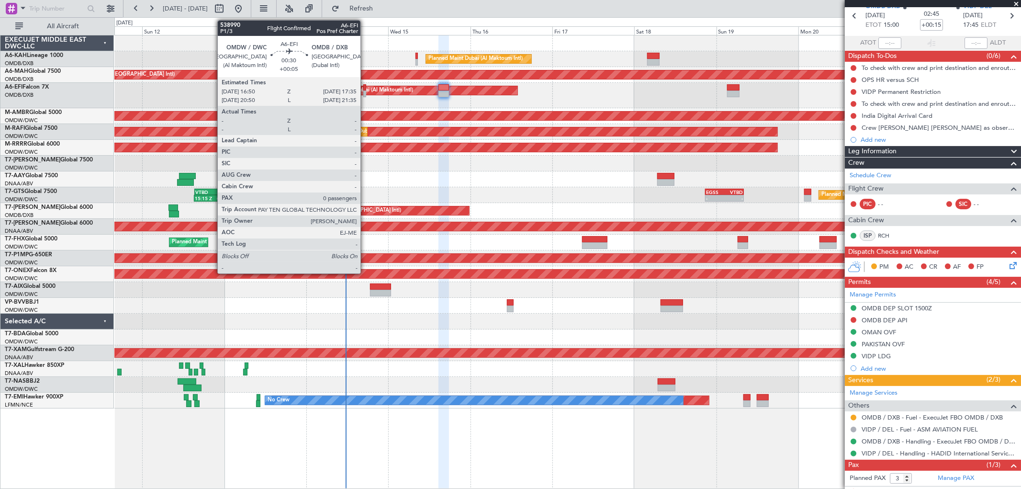
click at [365, 93] on div at bounding box center [364, 94] width 3 height 7
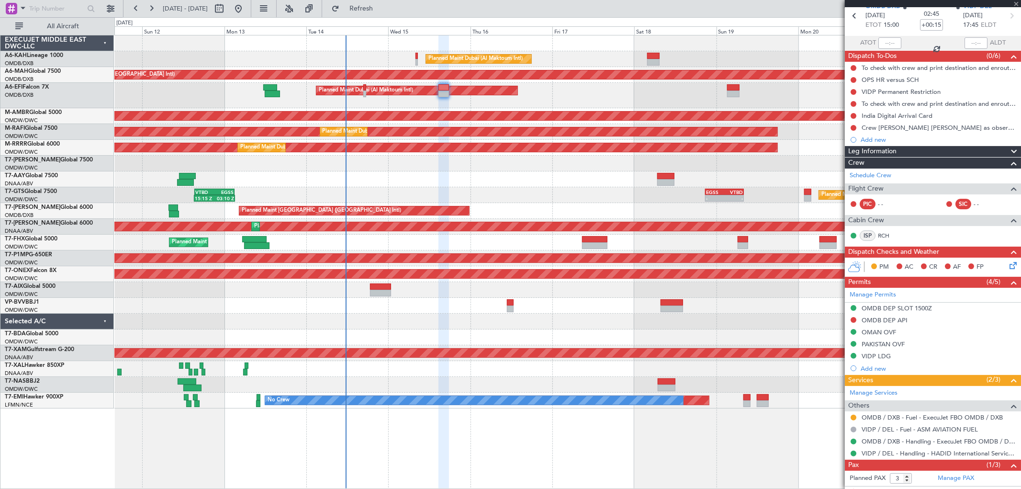
type input "+00:05"
type input "0"
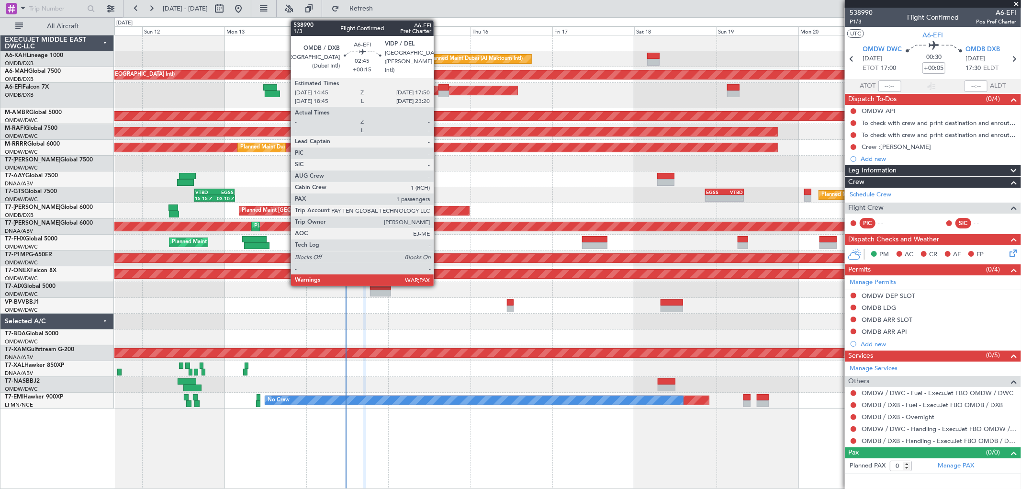
click at [439, 91] on div at bounding box center [444, 94] width 11 height 7
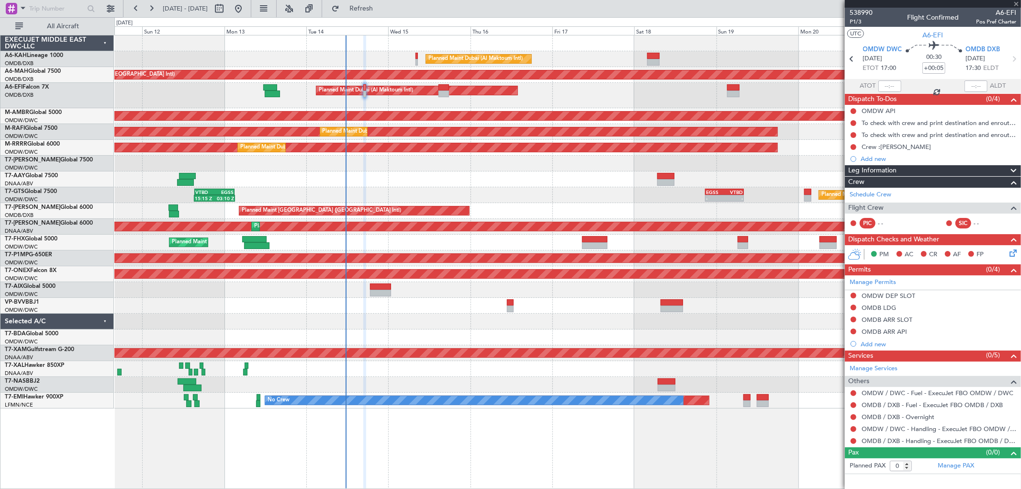
type input "+00:15"
type input "3"
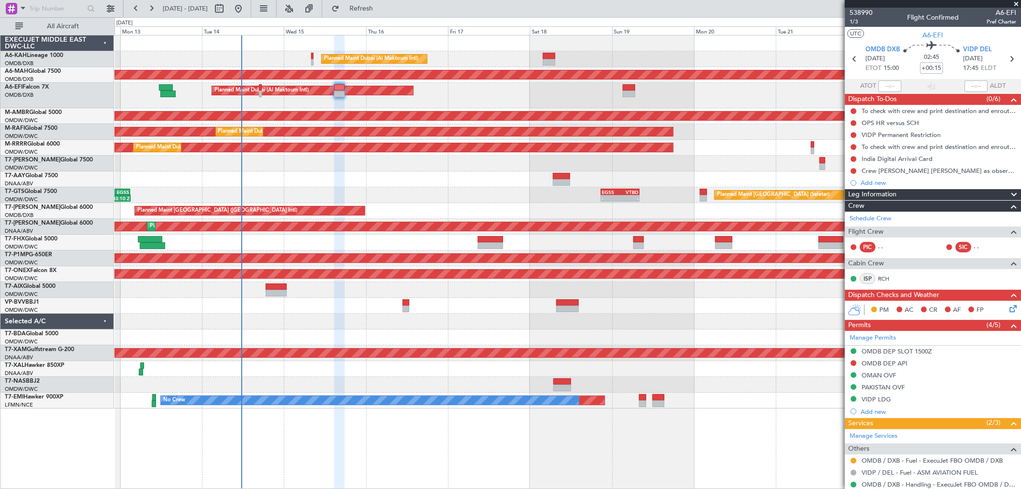
click at [312, 175] on div "Planned Maint Dubai (Al Maktoum Intl) Unplanned Maint [GEOGRAPHIC_DATA] ([GEOGR…" at bounding box center [567, 221] width 907 height 373
click at [337, 149] on div "Planned Maint Dubai (Al Maktoum Intl) Planned Maint [GEOGRAPHIC_DATA] (Al Makto…" at bounding box center [567, 148] width 907 height 16
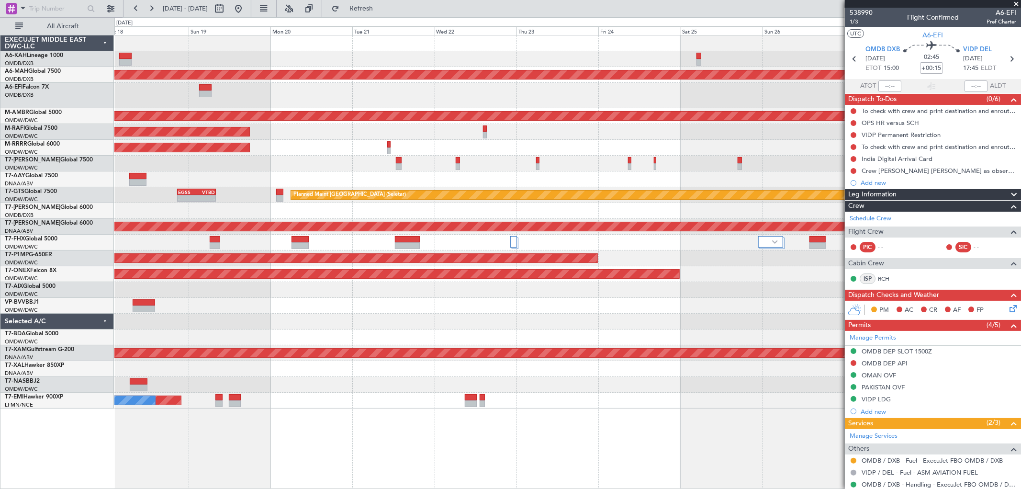
click at [554, 157] on div at bounding box center [567, 164] width 907 height 16
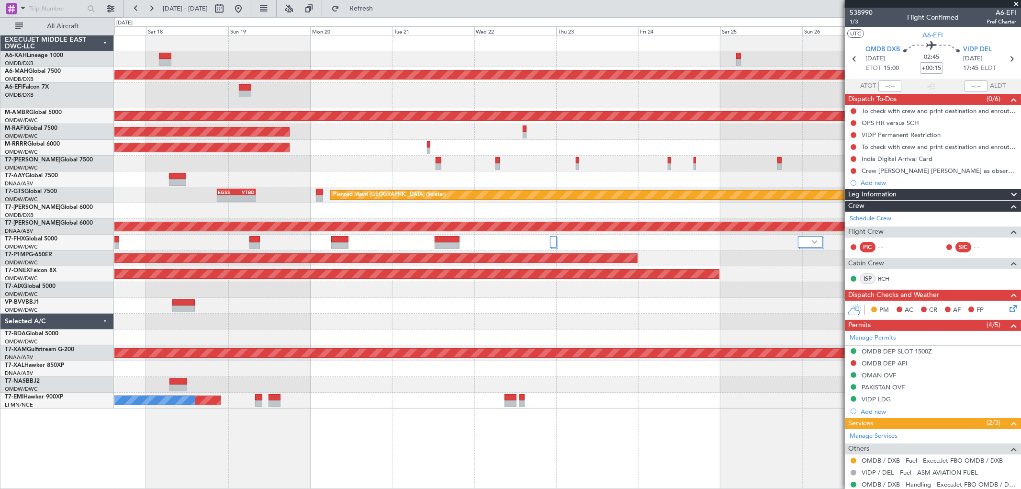
click at [374, 155] on div "Planned Maint Dubai (Al Maktoum Intl) Unplanned Maint [GEOGRAPHIC_DATA] ([GEOGR…" at bounding box center [567, 221] width 907 height 373
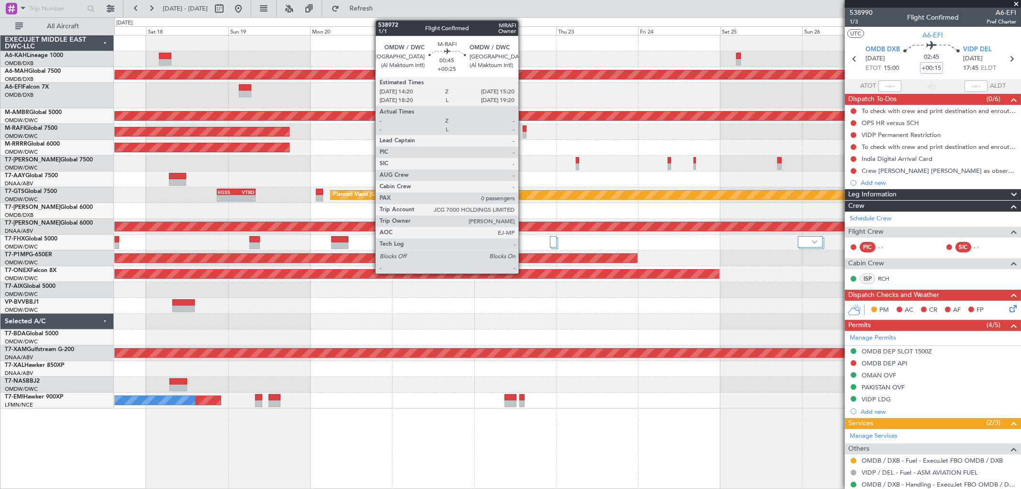
click at [523, 135] on div at bounding box center [525, 135] width 4 height 7
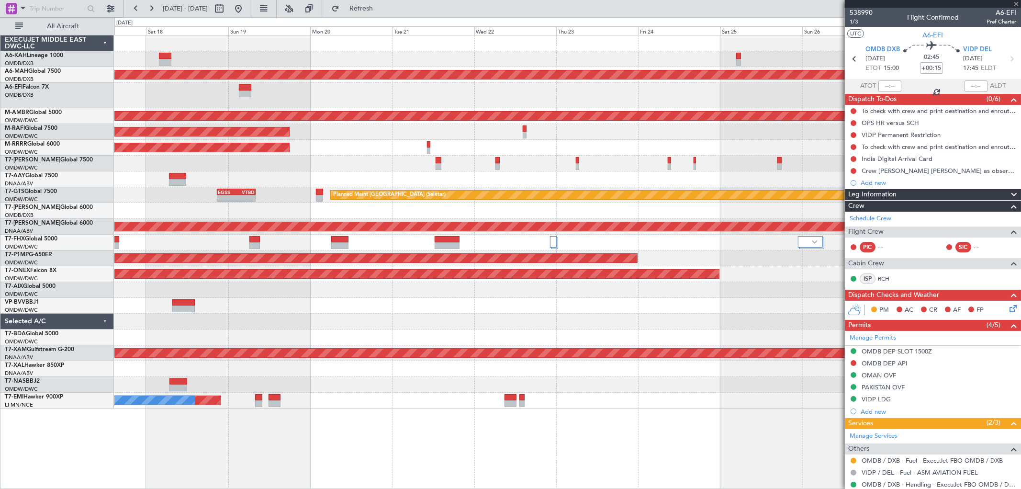
type input "+00:25"
type input "0"
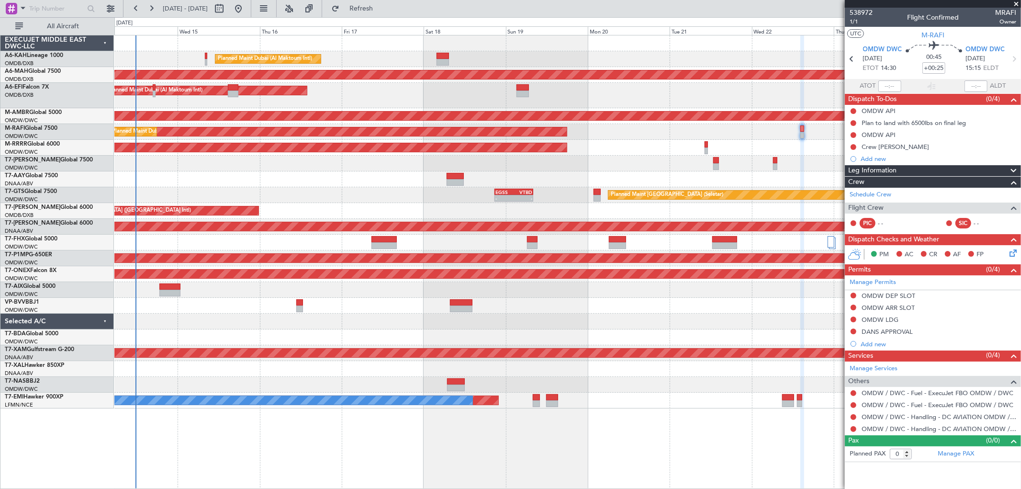
click at [567, 193] on div "Planned Maint Dubai (Al Maktoum Intl) Unplanned Maint [GEOGRAPHIC_DATA] ([GEOGR…" at bounding box center [567, 221] width 907 height 373
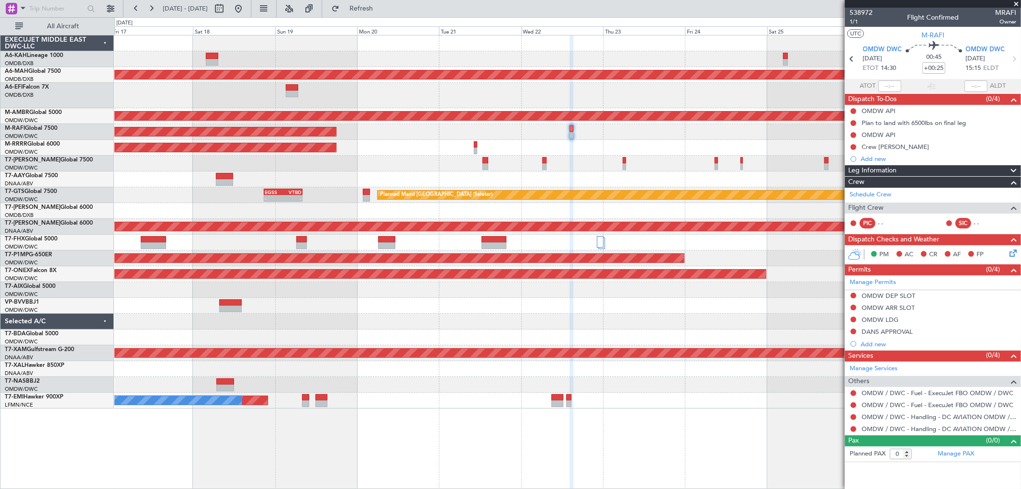
click at [334, 161] on div "Planned Maint Dubai (Al Maktoum Intl) Unplanned Maint [GEOGRAPHIC_DATA] ([GEOGR…" at bounding box center [567, 221] width 907 height 373
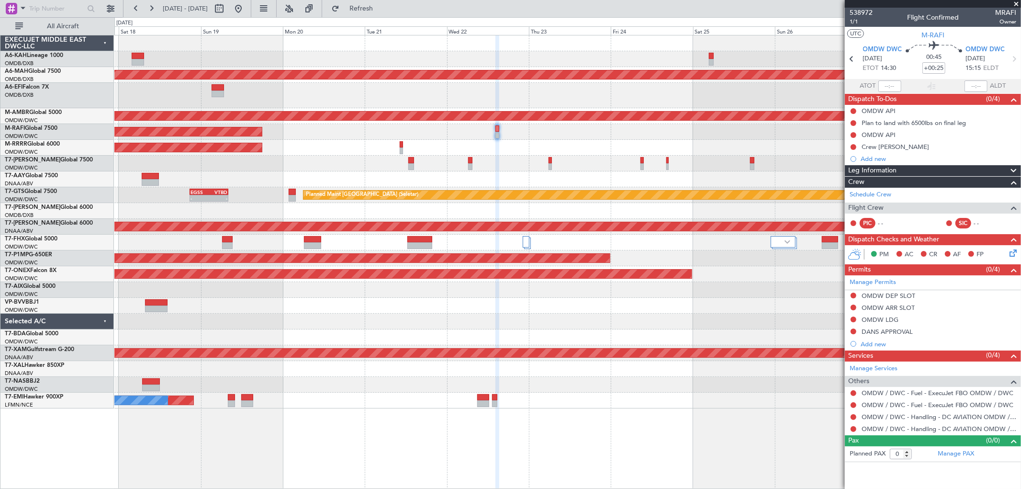
click at [522, 156] on div at bounding box center [567, 164] width 907 height 16
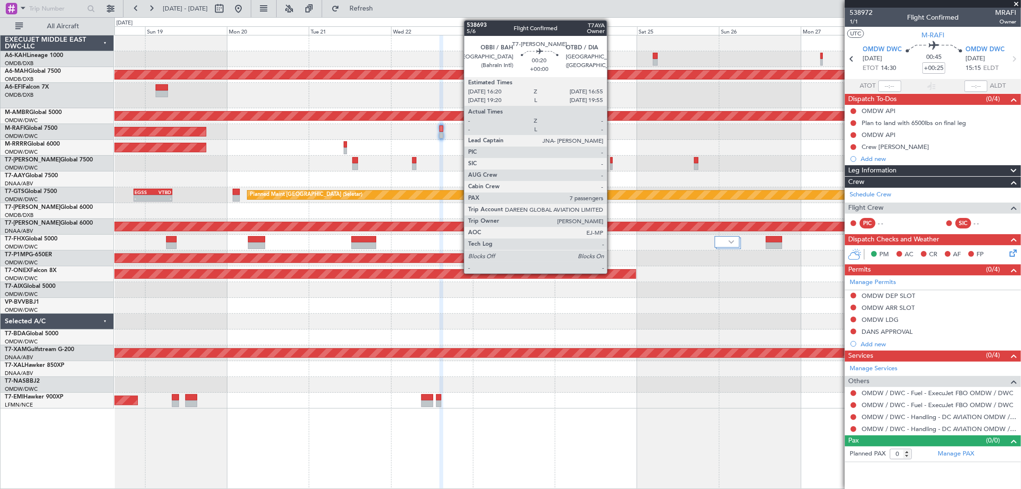
click at [612, 165] on div at bounding box center [612, 166] width 2 height 7
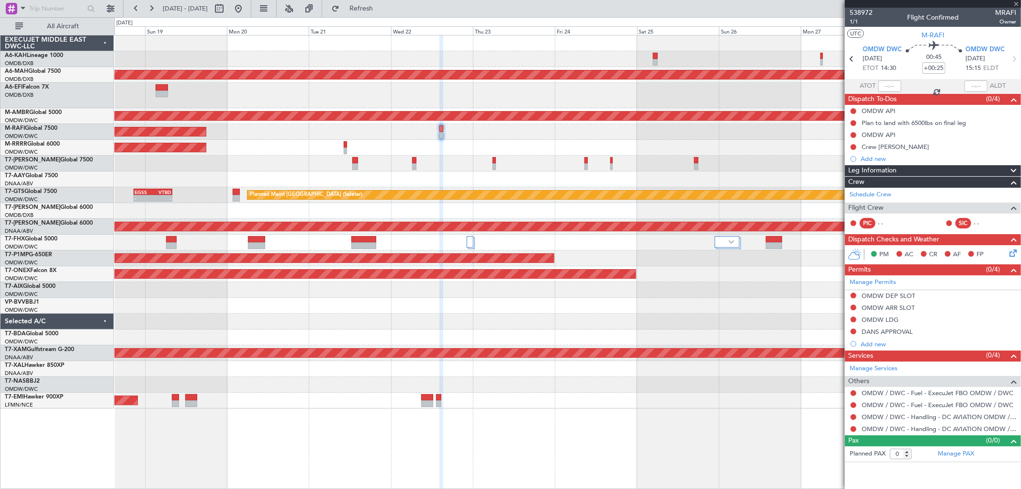
type input "7"
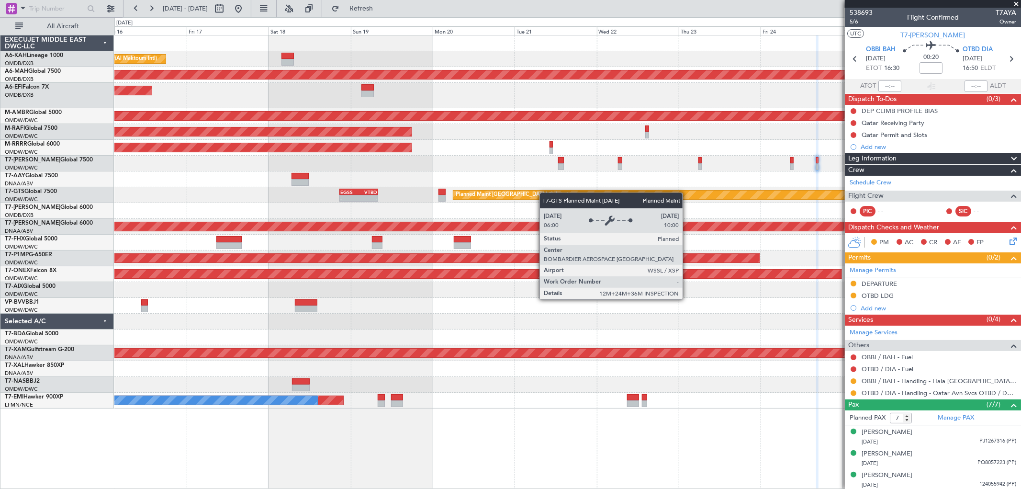
click at [587, 193] on div "Planned Maint Dubai (Al Maktoum Intl) Unplanned Maint [GEOGRAPHIC_DATA] ([GEOGR…" at bounding box center [567, 221] width 907 height 373
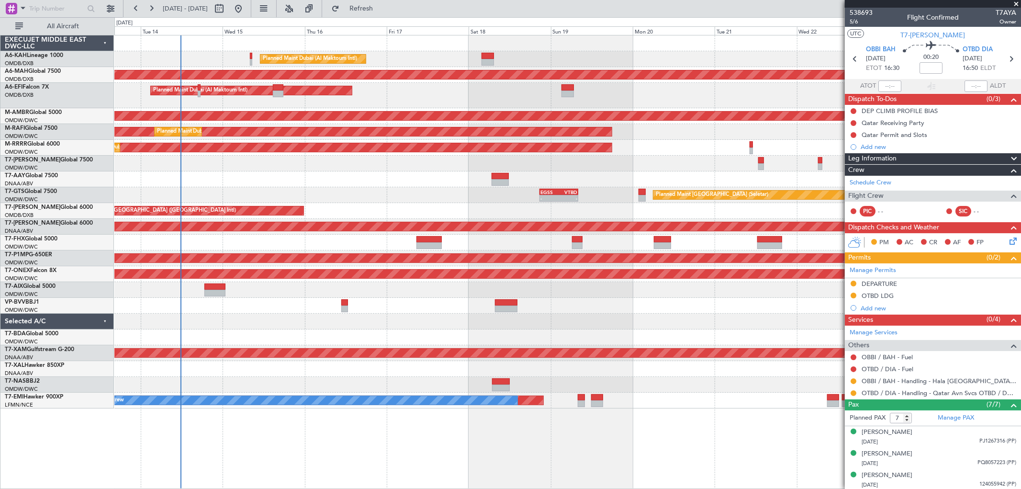
click at [280, 192] on div "Planned Maint [GEOGRAPHIC_DATA] (Seletar) - - EGSS 20:50 Z VTBD 08:05 Z VTBD 15…" at bounding box center [567, 195] width 907 height 16
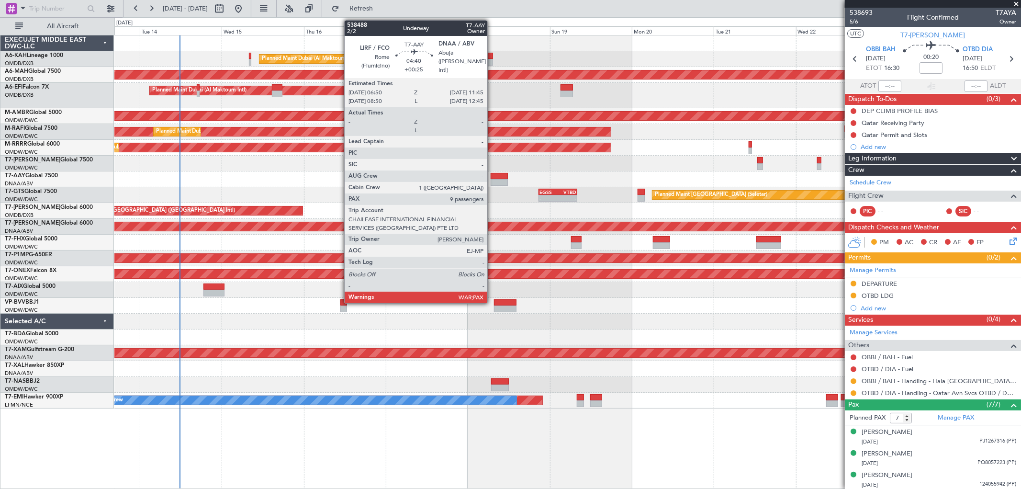
click at [492, 180] on div at bounding box center [499, 182] width 17 height 7
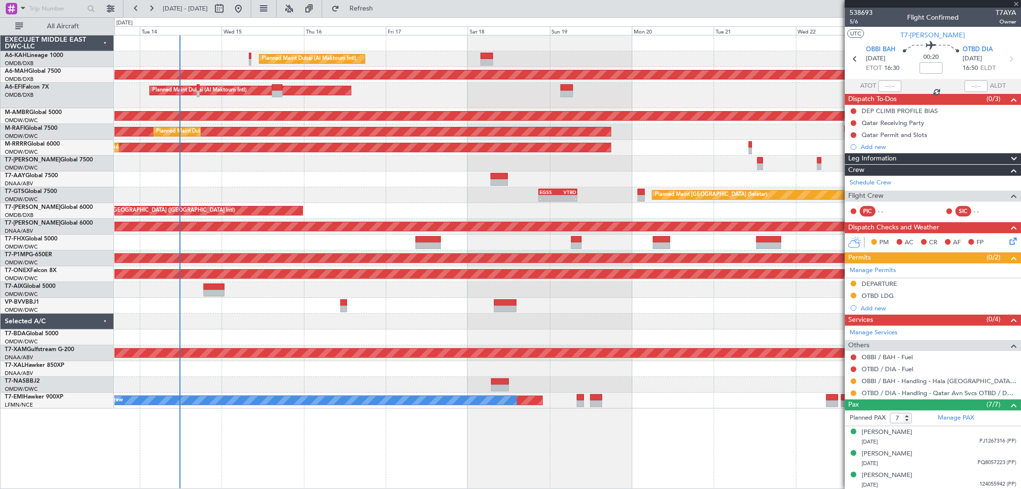
type input "+00:25"
type input "12"
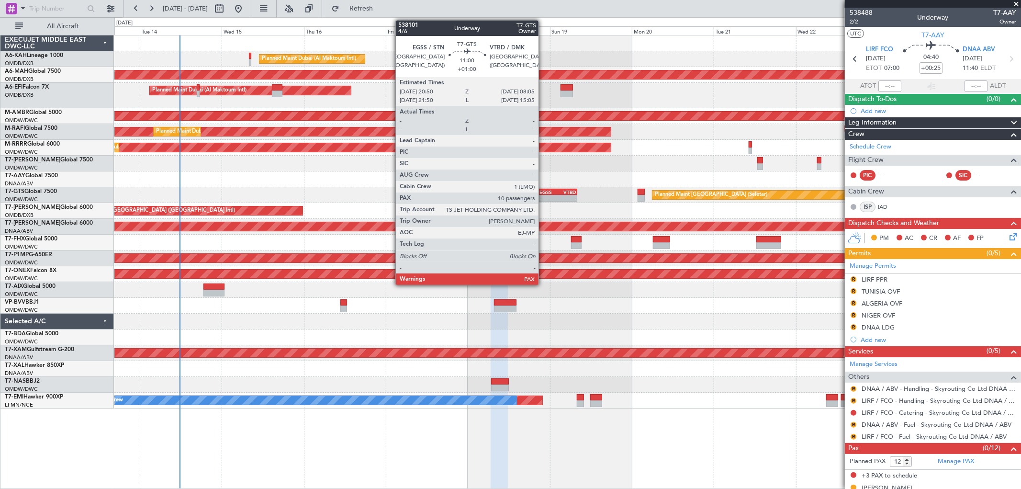
click at [544, 190] on div "EGSS" at bounding box center [549, 192] width 18 height 6
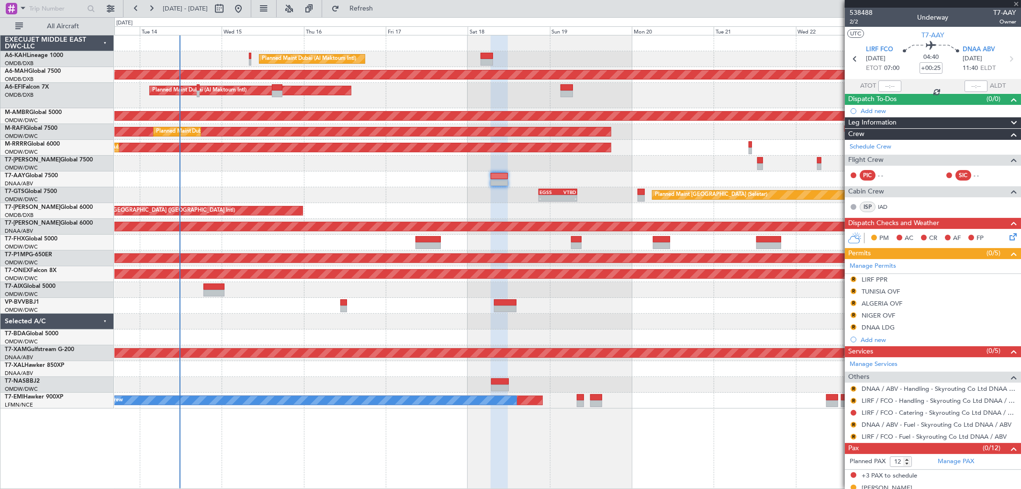
type input "+01:00"
type input "10"
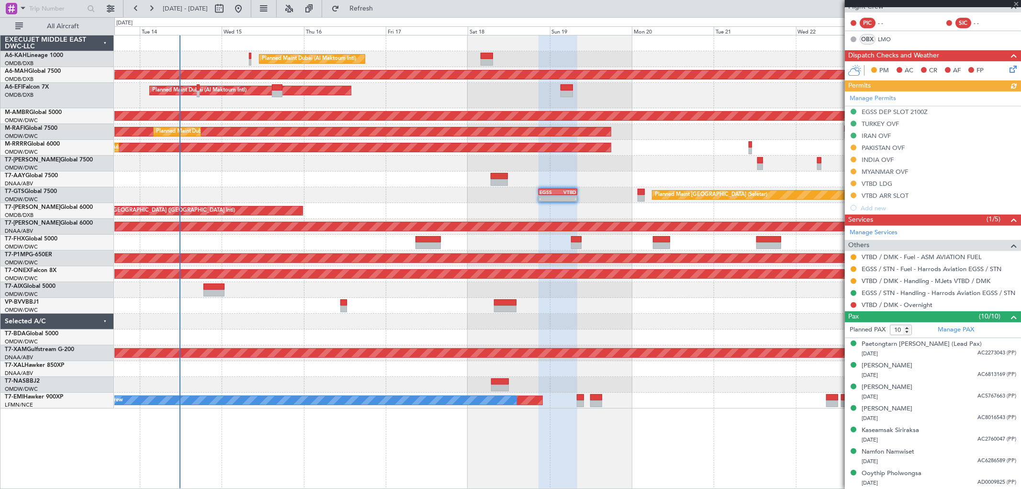
scroll to position [213, 0]
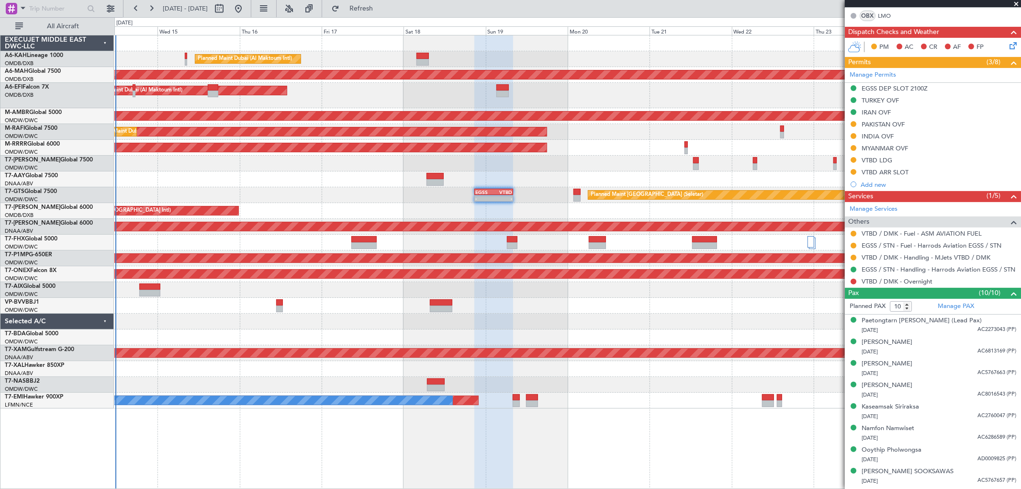
click at [435, 202] on div "Planned Maint Dubai (Al Maktoum Intl) Unplanned Maint [GEOGRAPHIC_DATA] ([GEOGR…" at bounding box center [567, 221] width 907 height 373
click at [292, 242] on div "Planned Maint Dubai (Al Maktoum Intl)" at bounding box center [567, 243] width 907 height 16
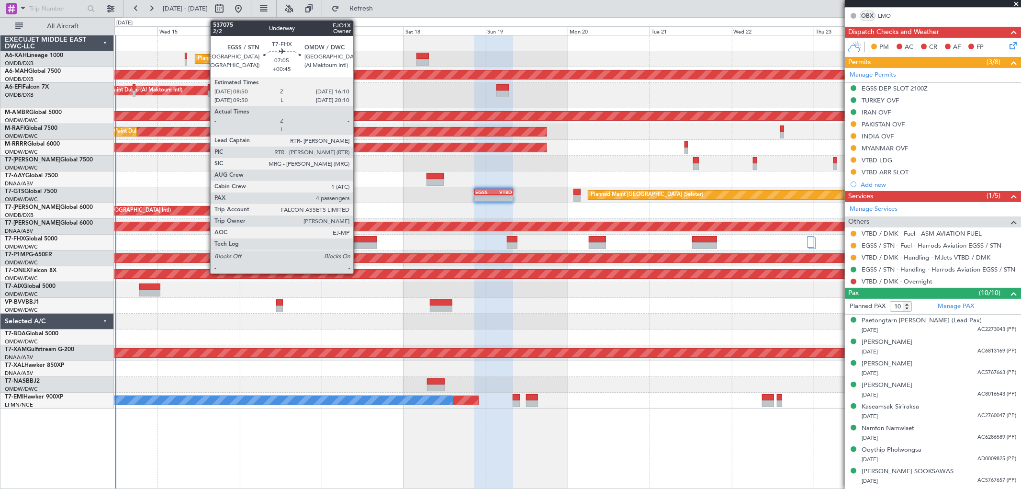
click at [358, 240] on div at bounding box center [364, 239] width 25 height 7
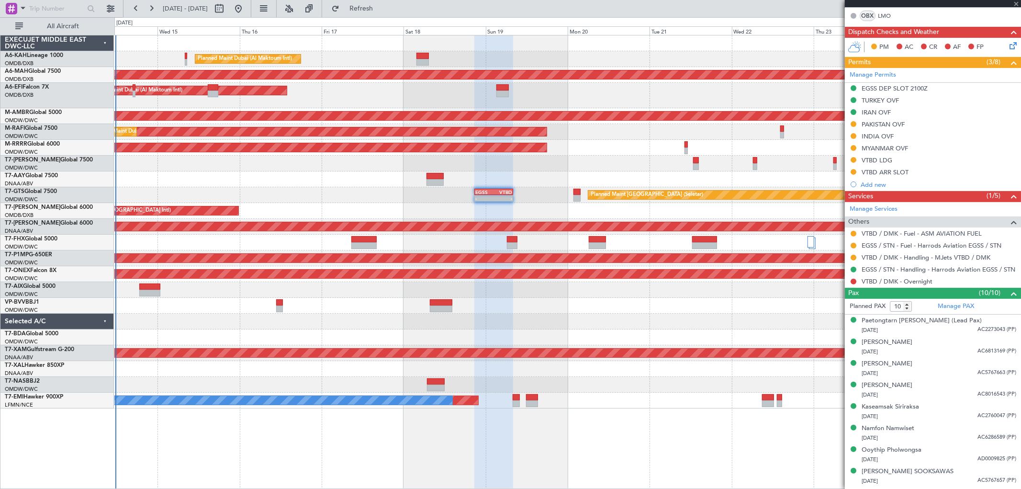
type input "+00:45"
type input "4"
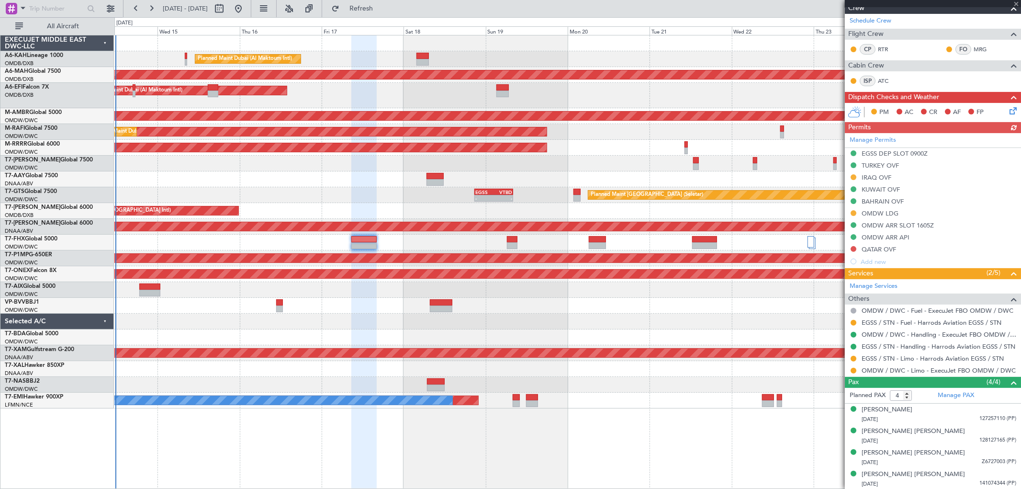
scroll to position [151, 0]
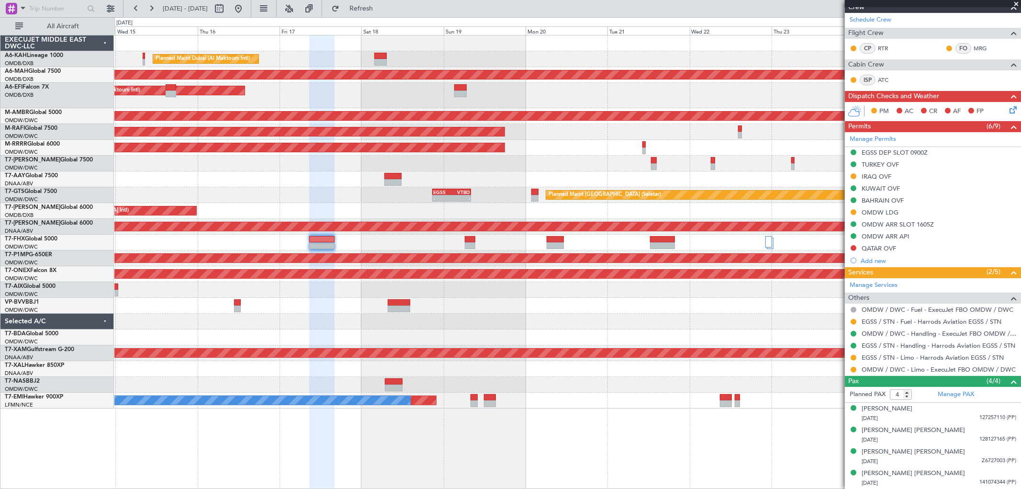
click at [445, 234] on div "Planned Maint Dubai (Al Maktoum Intl) Unplanned Maint [GEOGRAPHIC_DATA] ([GEOGR…" at bounding box center [567, 221] width 907 height 373
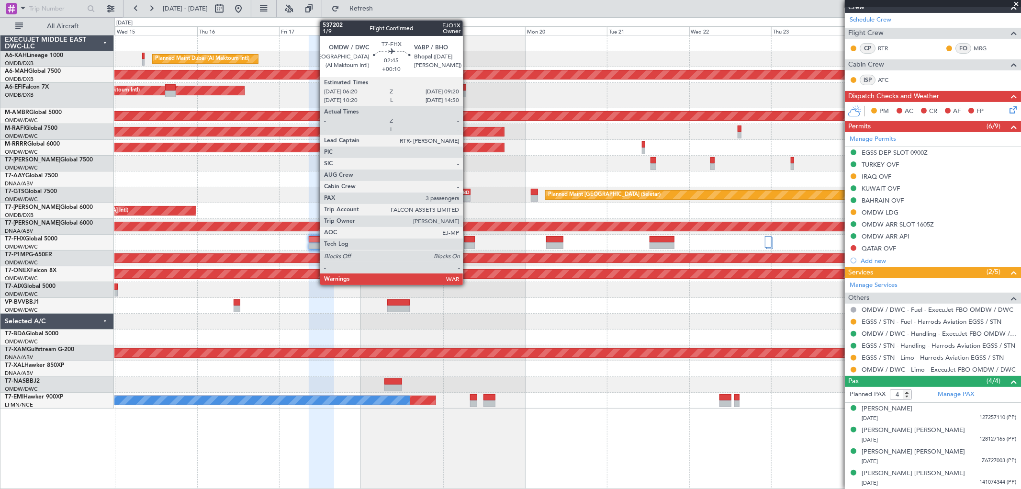
click at [468, 239] on div at bounding box center [470, 239] width 11 height 7
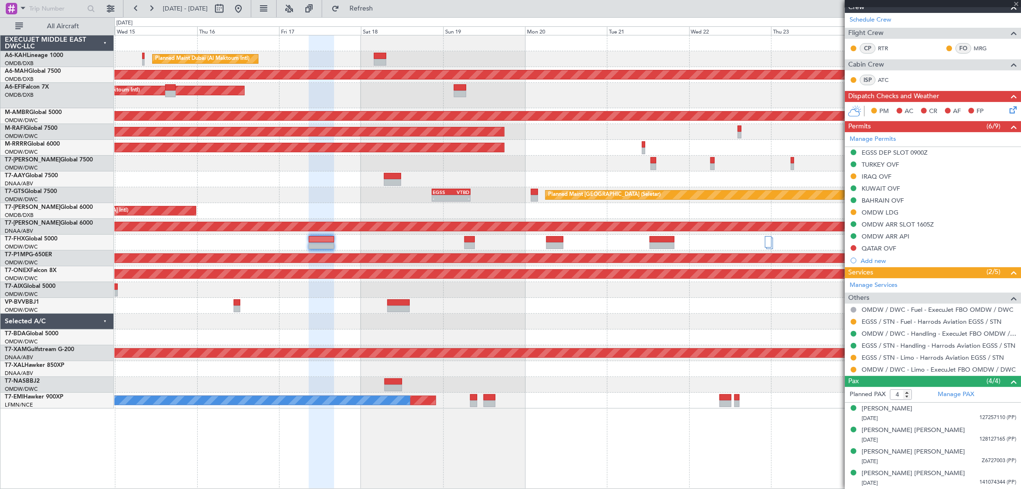
type input "+00:10"
type input "3"
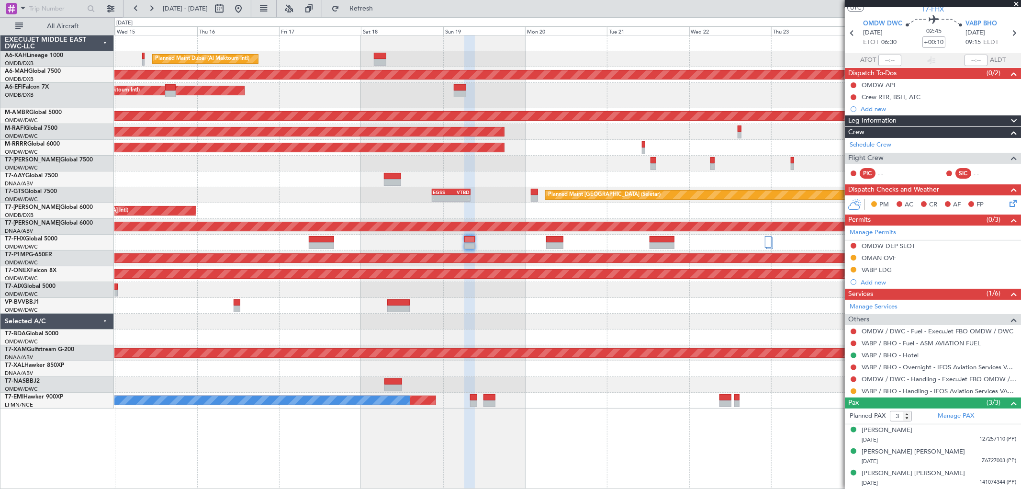
scroll to position [0, 0]
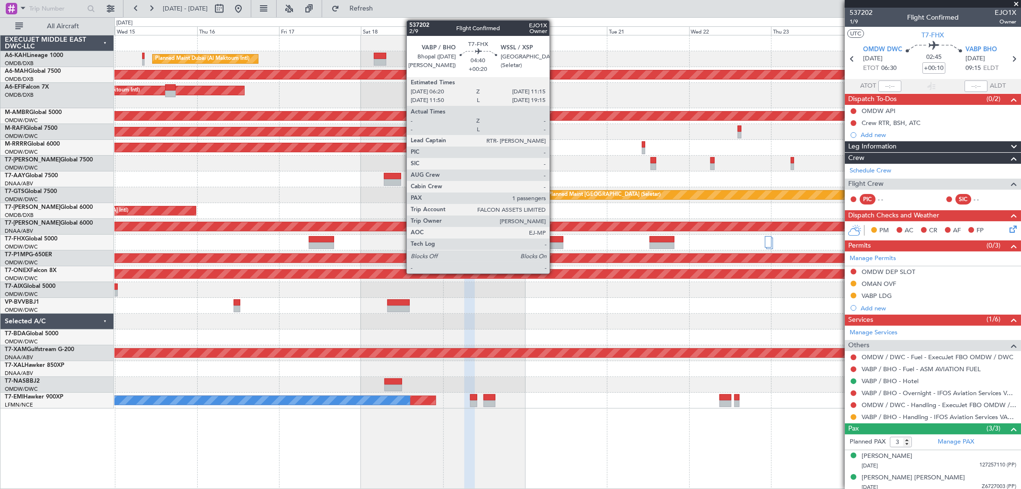
click at [555, 238] on div at bounding box center [554, 239] width 17 height 7
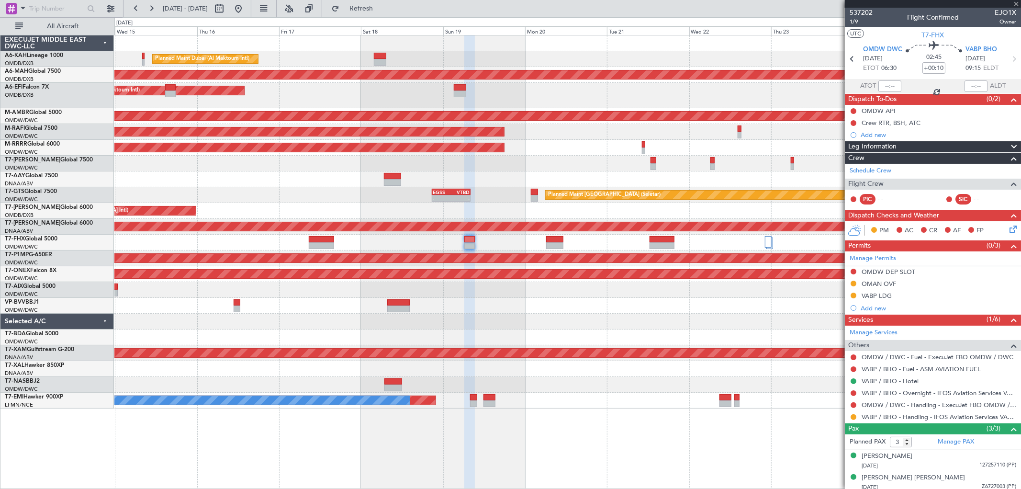
type input "+00:20"
type input "1"
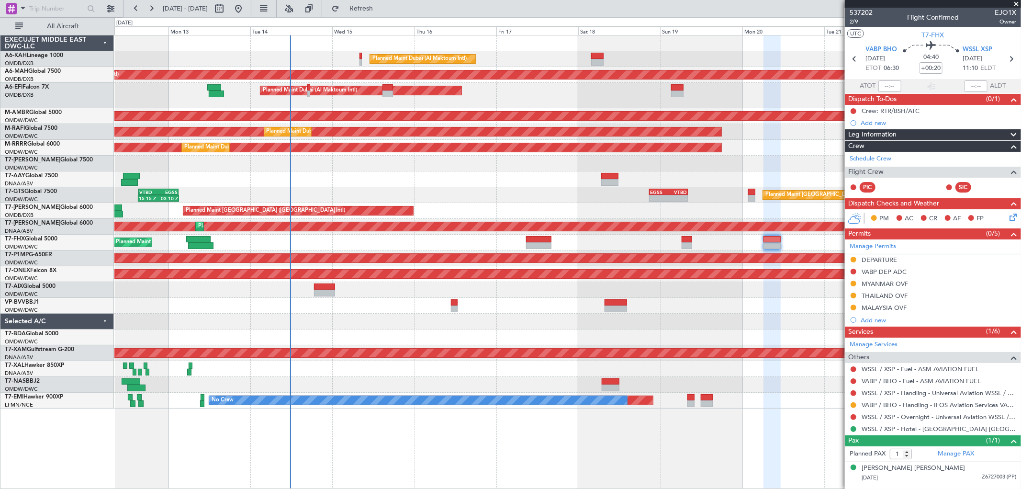
click at [647, 294] on div "Planned Maint Dubai (Al Maktoum Intl) Unplanned Maint [GEOGRAPHIC_DATA] ([GEOGR…" at bounding box center [567, 221] width 907 height 373
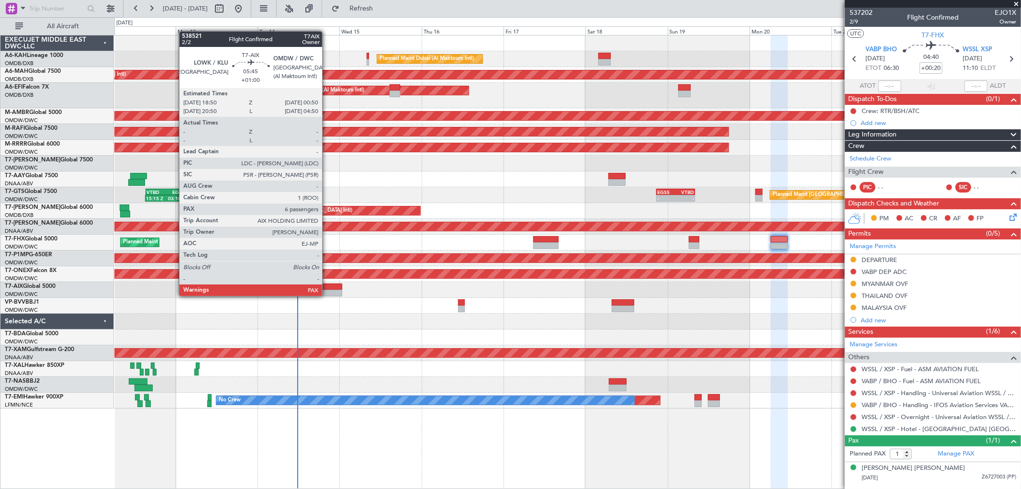
click at [327, 295] on div at bounding box center [331, 293] width 21 height 7
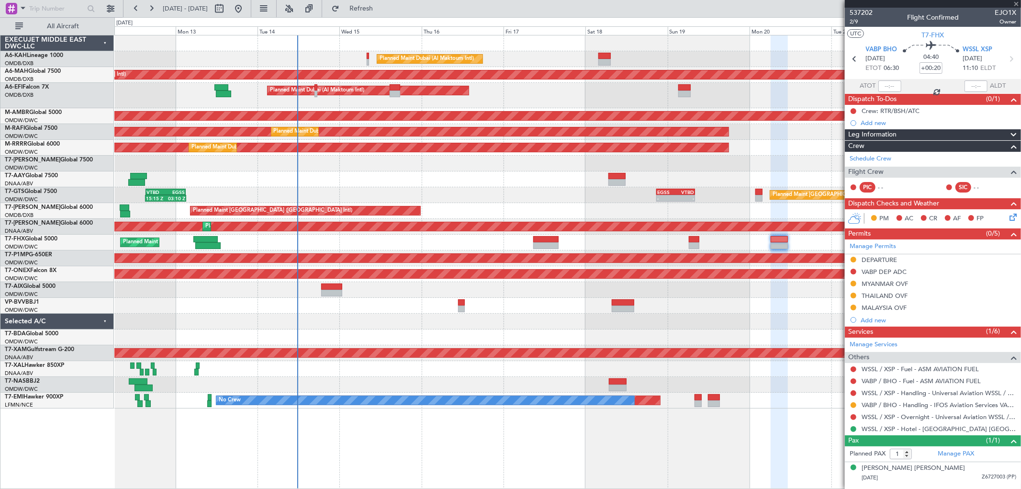
type input "+01:00"
type input "6"
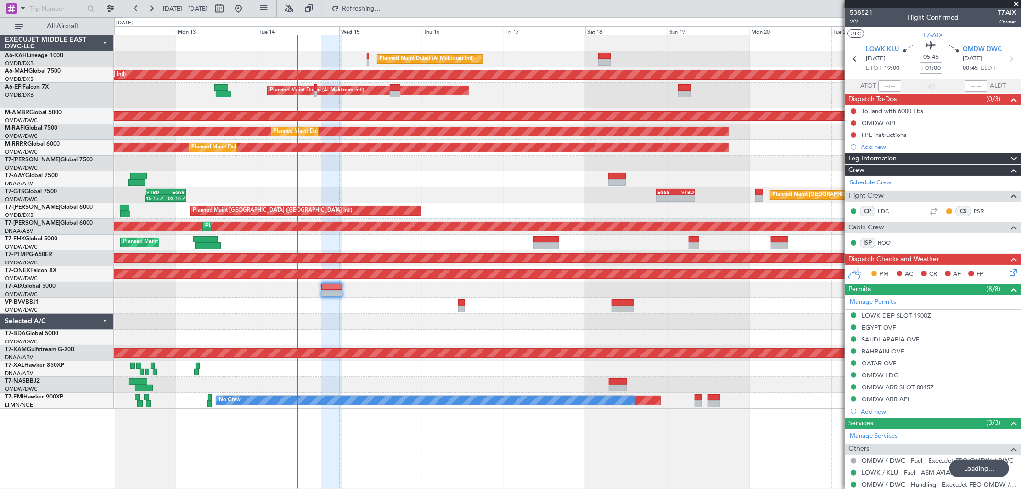
click at [441, 323] on div at bounding box center [567, 322] width 907 height 16
type input "5"
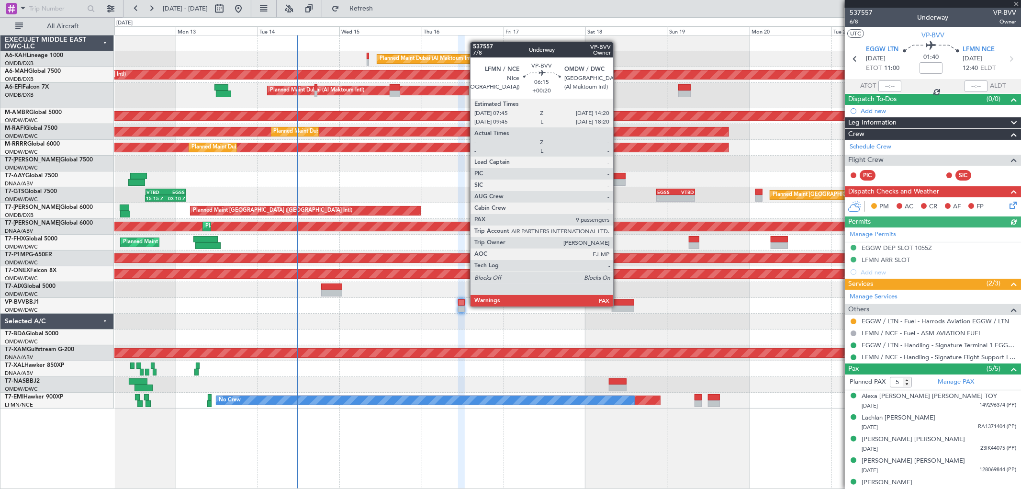
click at [618, 306] on div at bounding box center [623, 309] width 23 height 7
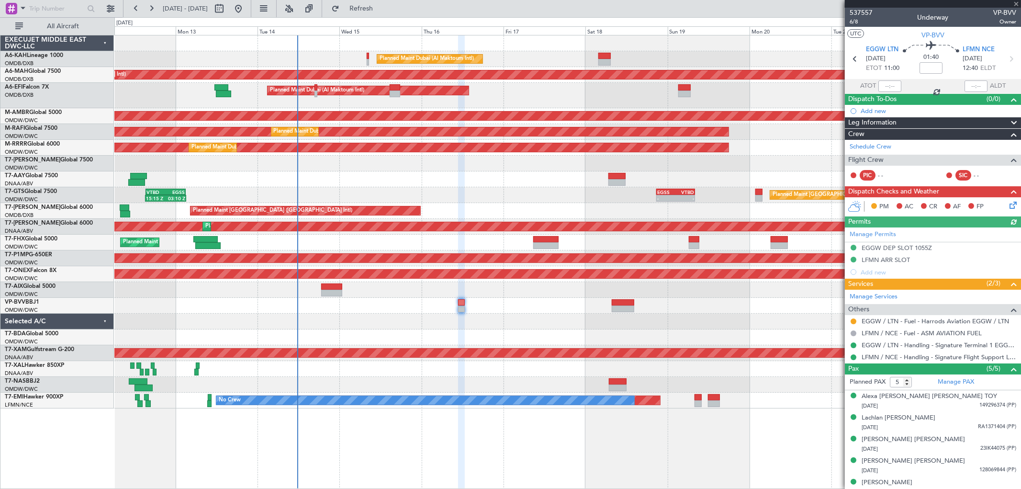
type input "+00:20"
type input "9"
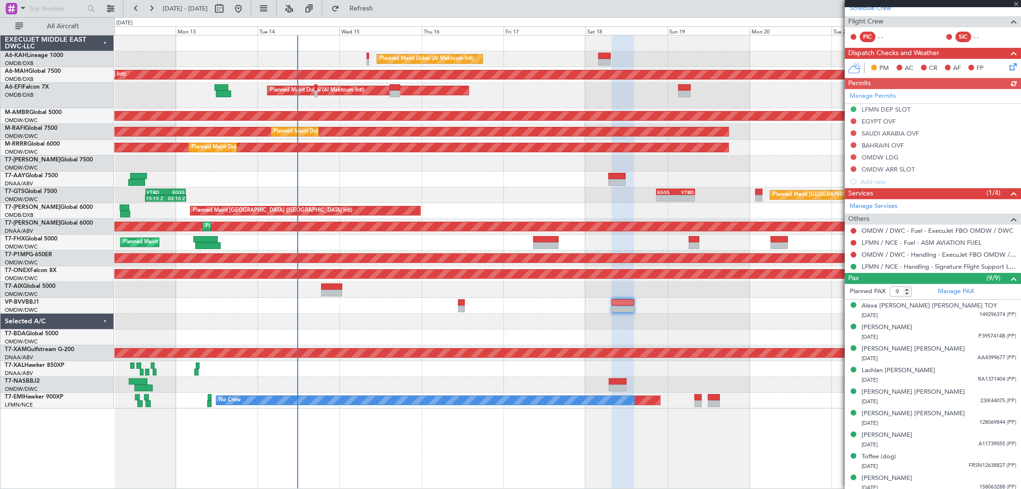
scroll to position [155, 0]
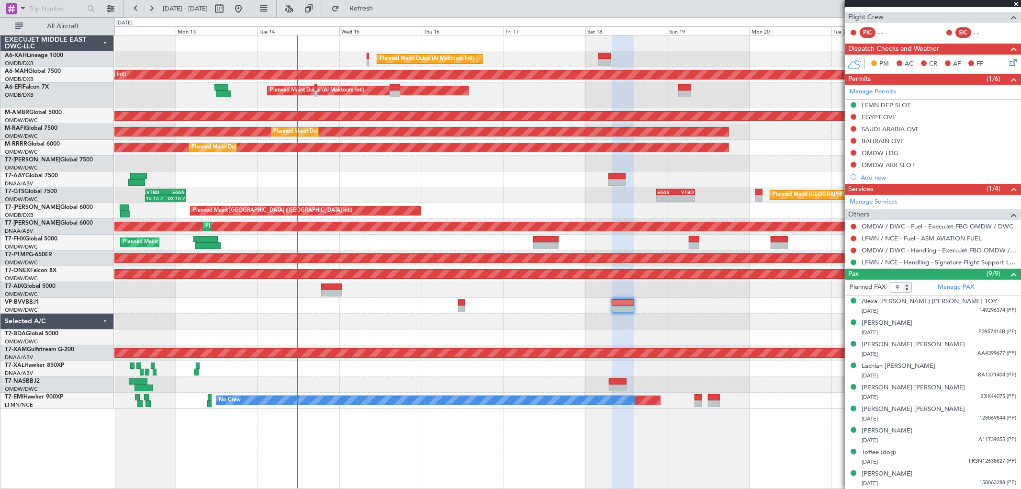
click at [333, 374] on div at bounding box center [567, 369] width 907 height 16
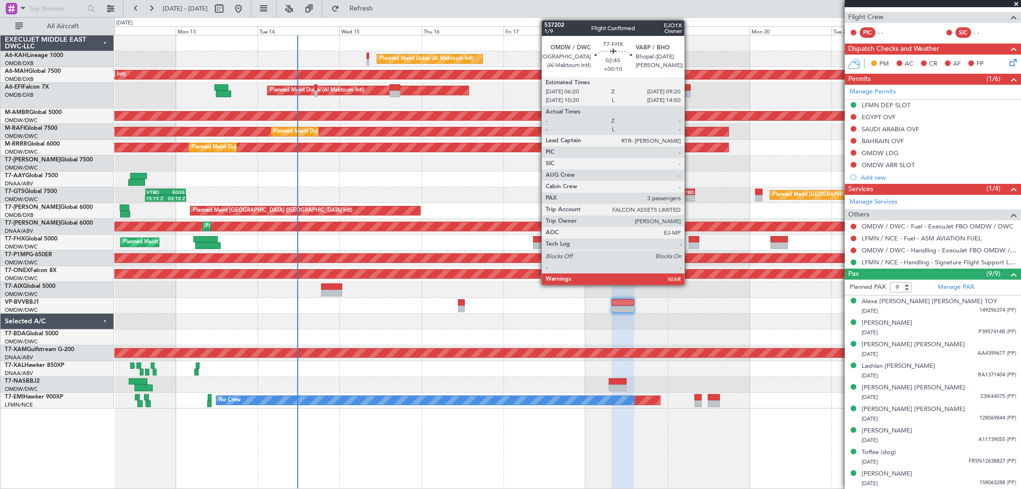
click at [690, 236] on div at bounding box center [694, 239] width 11 height 7
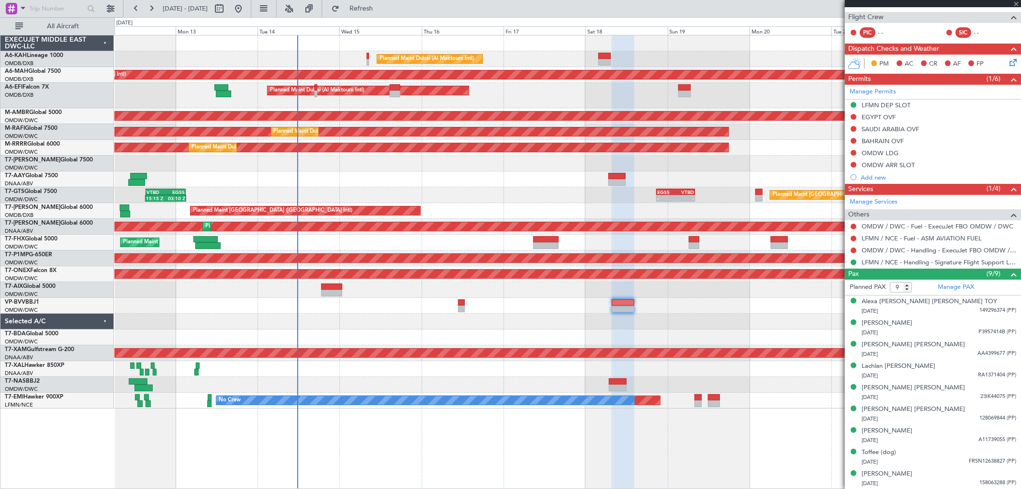
type input "+00:10"
type input "3"
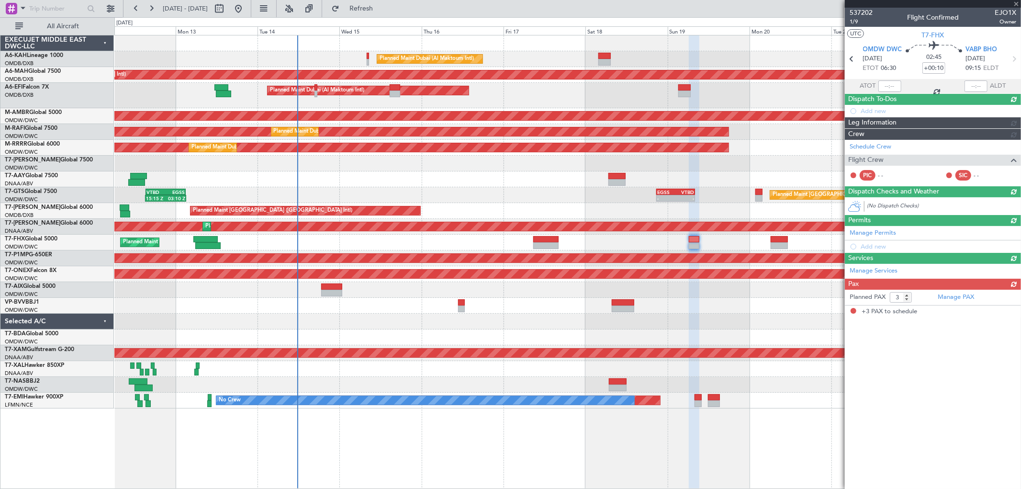
scroll to position [0, 0]
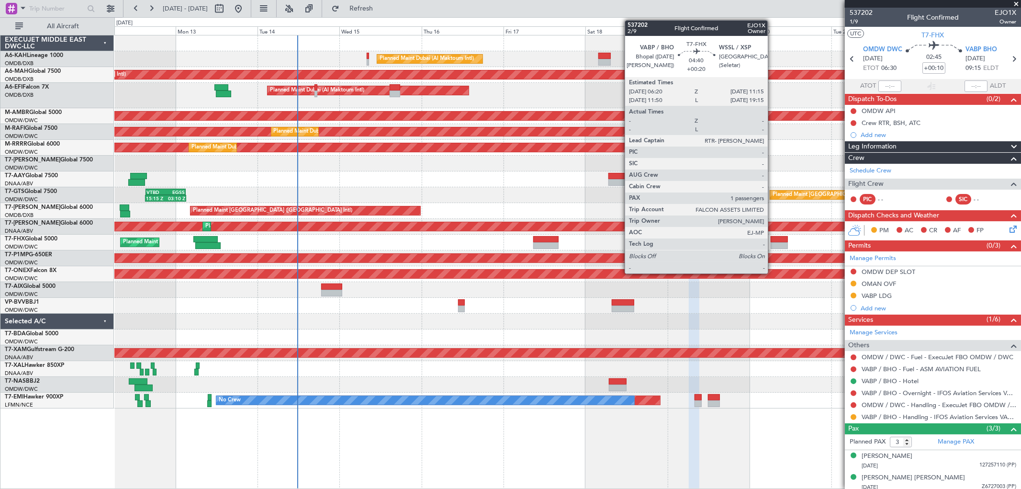
click at [772, 243] on div at bounding box center [779, 245] width 17 height 7
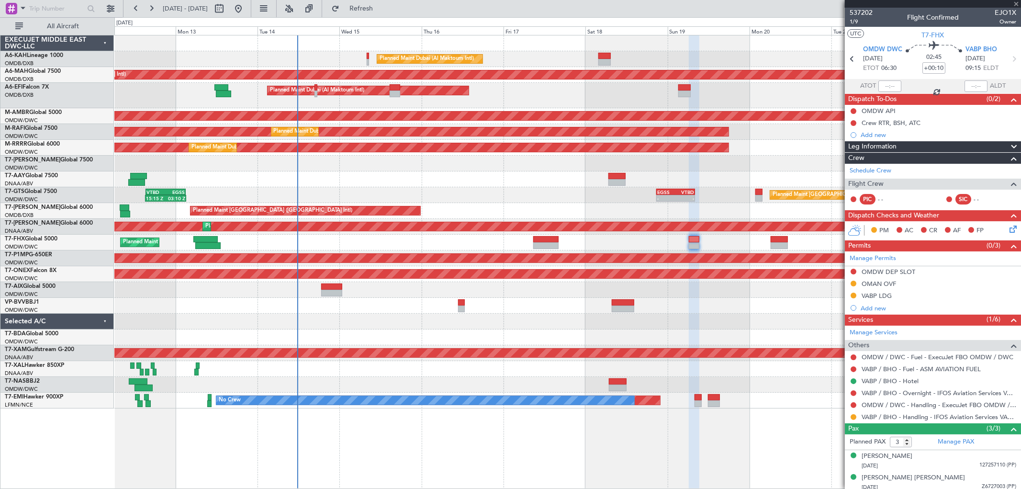
type input "+00:20"
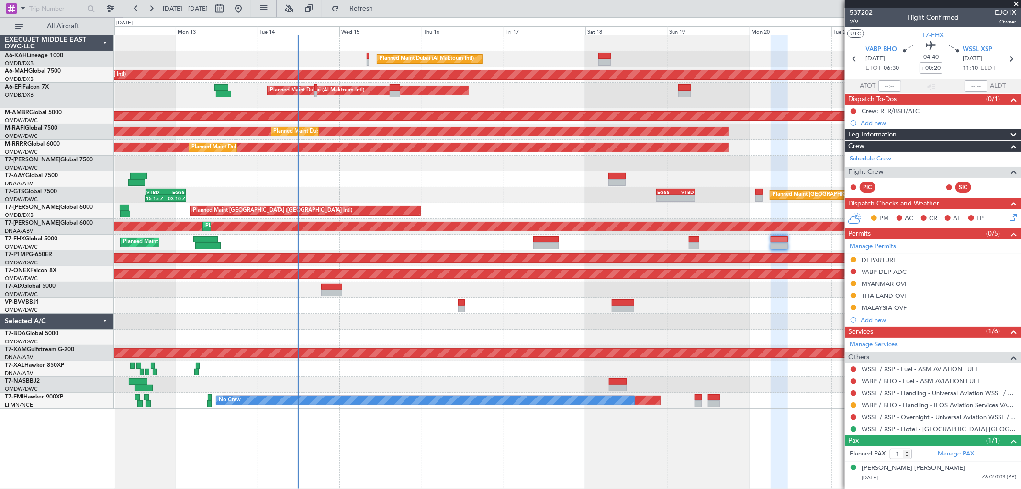
click at [1014, 2] on span at bounding box center [1017, 4] width 10 height 9
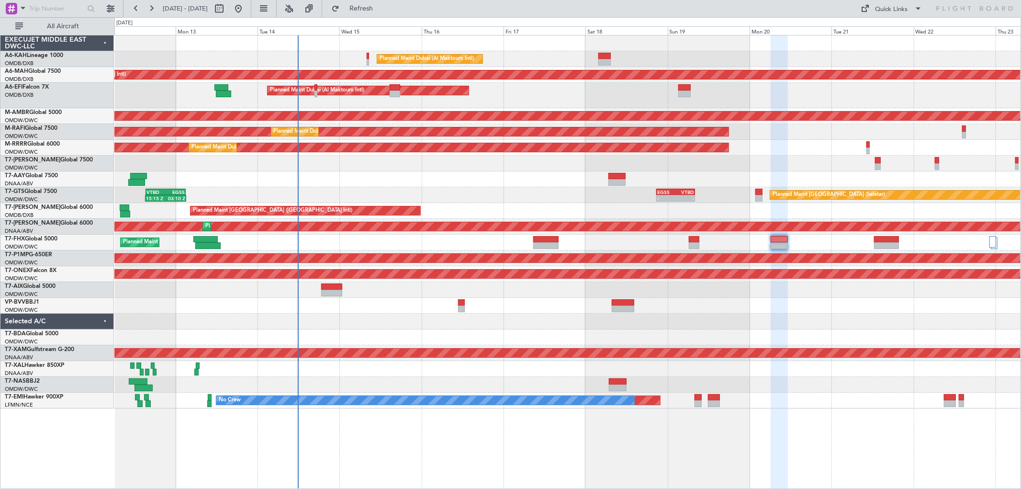
type input "0"
